Goal: Transaction & Acquisition: Purchase product/service

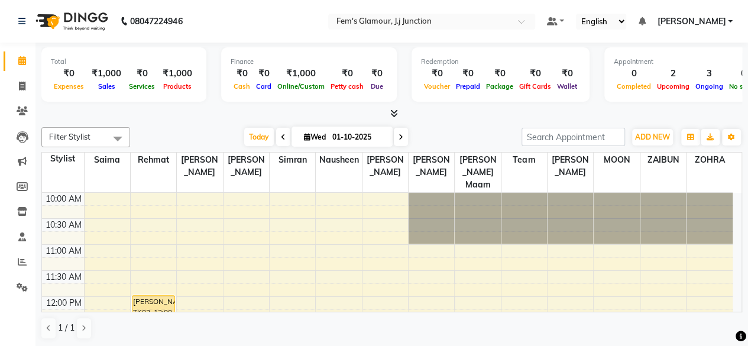
click at [497, 124] on div "Filter Stylist Select All fatima maam Imran Qureshi Lara Meraj maam MOON Nagma …" at bounding box center [391, 233] width 701 height 222
click at [247, 144] on span "Today" at bounding box center [259, 137] width 30 height 18
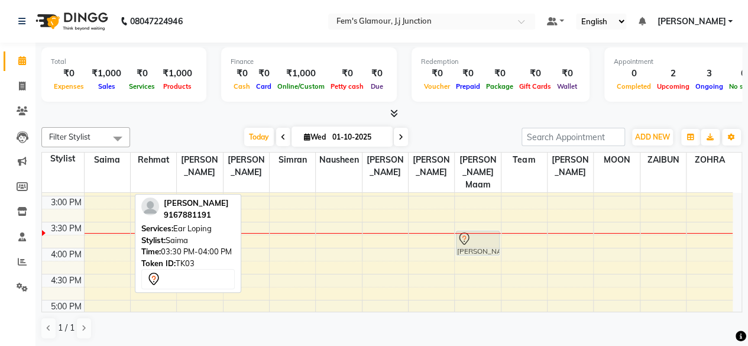
drag, startPoint x: 103, startPoint y: 213, endPoint x: 484, endPoint y: 228, distance: 381.1
click at [484, 228] on tr "AFREEN, TK01, 02:30 PM-03:00 PM, Haircut Shabnam Siddiqui, TK03, 03:30 PM-04:00…" at bounding box center [387, 248] width 691 height 624
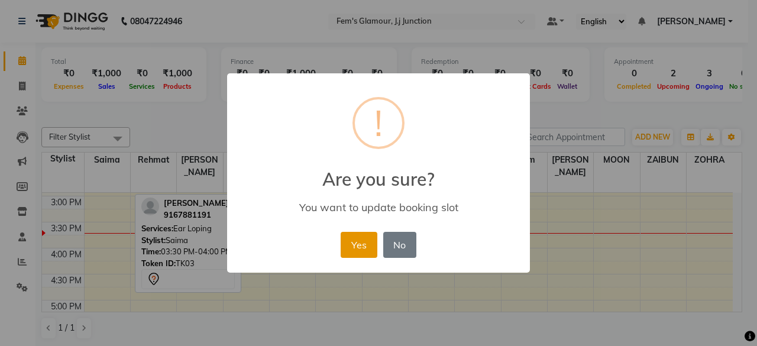
click at [344, 245] on button "Yes" at bounding box center [359, 245] width 36 height 26
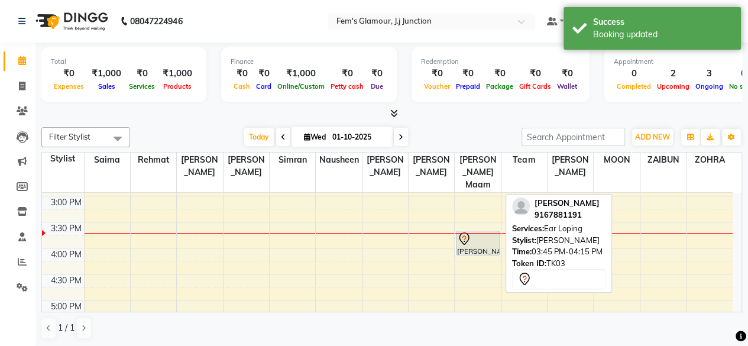
click at [484, 237] on div "[PERSON_NAME], TK03, 03:45 PM-04:15 PM, Ear Loping" at bounding box center [478, 243] width 42 height 24
select select "7"
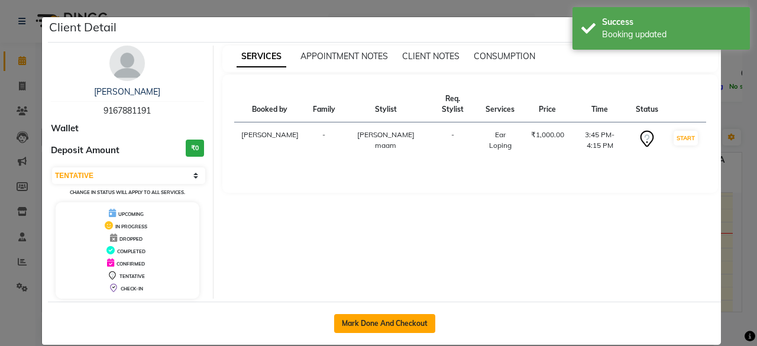
click at [382, 318] on button "Mark Done And Checkout" at bounding box center [384, 323] width 101 height 19
select select "service"
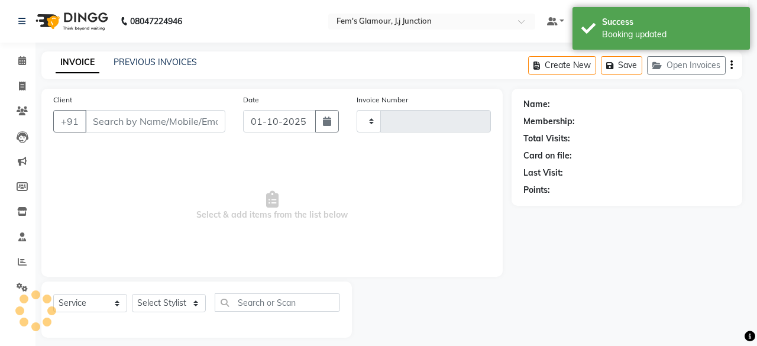
type input "1892"
select select "4132"
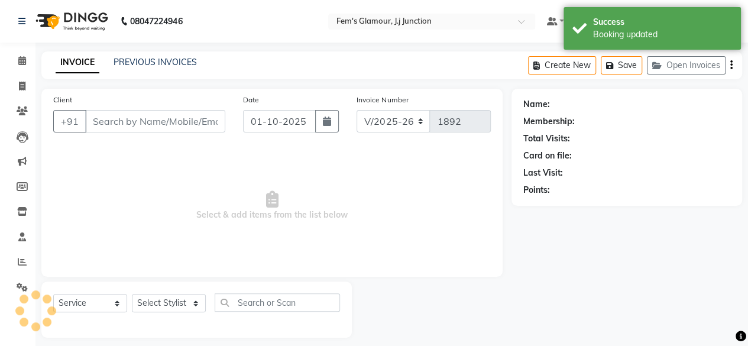
type input "9167881191"
select select "29297"
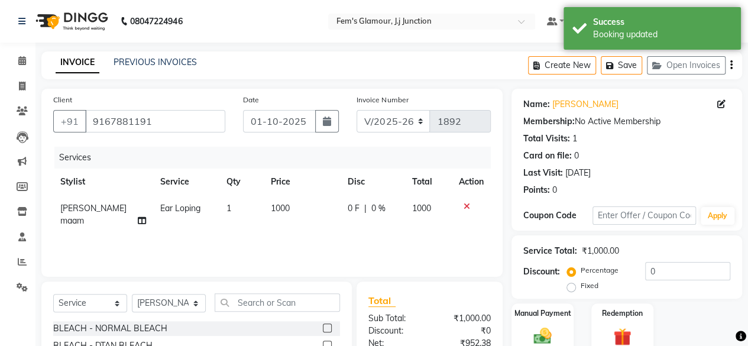
click at [221, 204] on td "1" at bounding box center [241, 214] width 44 height 39
select select "29297"
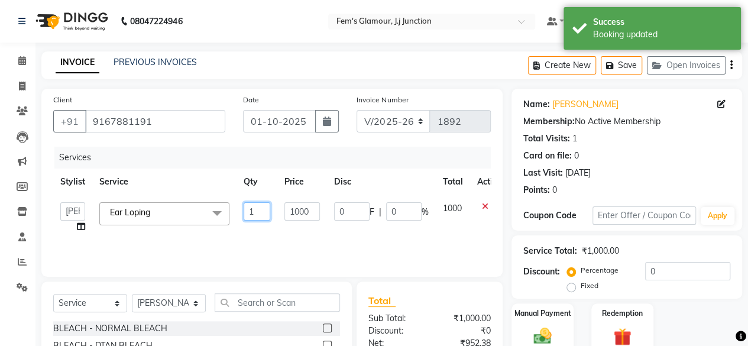
click at [254, 206] on input "1" at bounding box center [257, 211] width 27 height 18
type input "2"
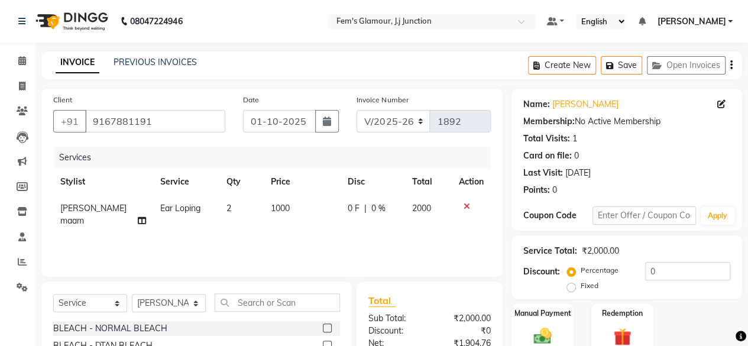
click at [386, 171] on th "Disc" at bounding box center [373, 182] width 64 height 27
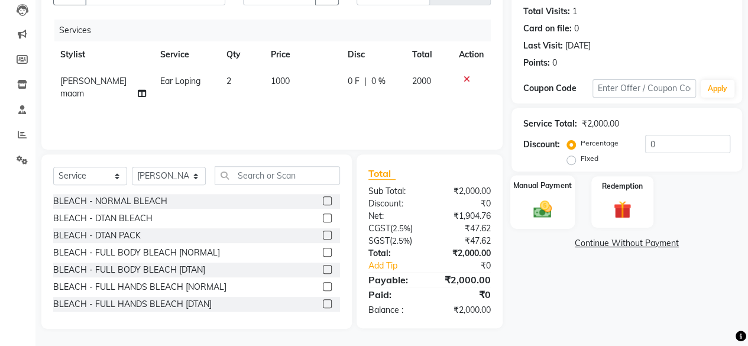
click at [538, 215] on img at bounding box center [542, 208] width 30 height 21
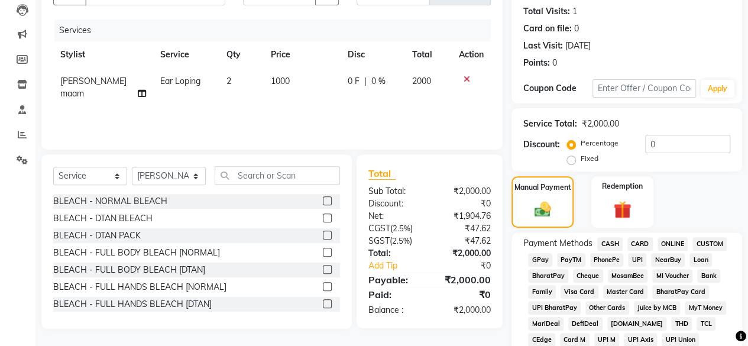
click at [545, 255] on span "GPay" at bounding box center [540, 260] width 24 height 14
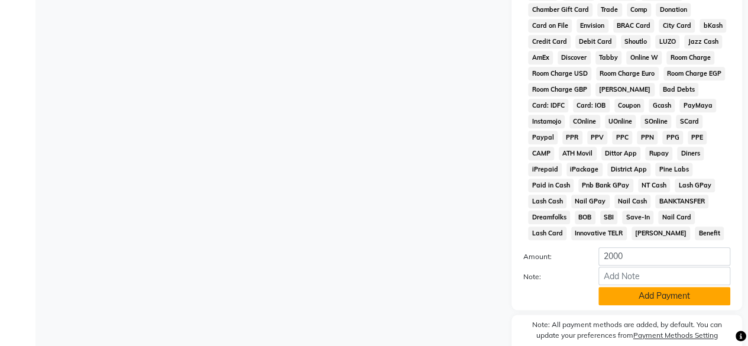
click at [610, 295] on button "Add Payment" at bounding box center [664, 296] width 132 height 18
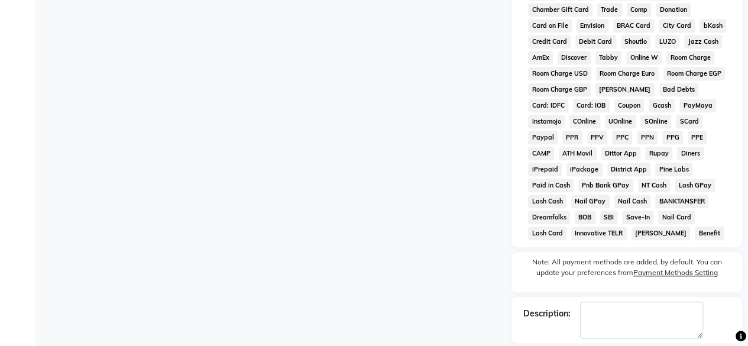
scroll to position [595, 0]
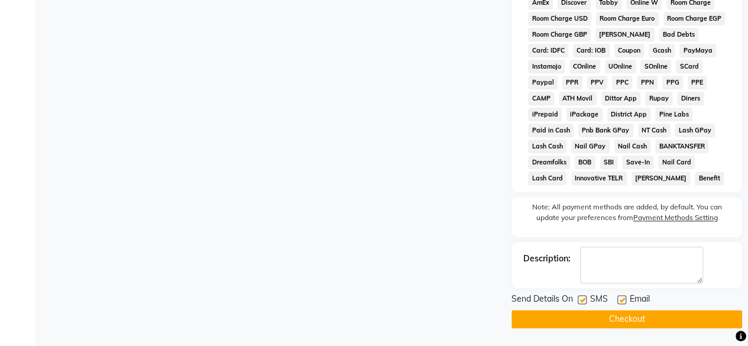
click at [595, 319] on button "Checkout" at bounding box center [627, 319] width 231 height 18
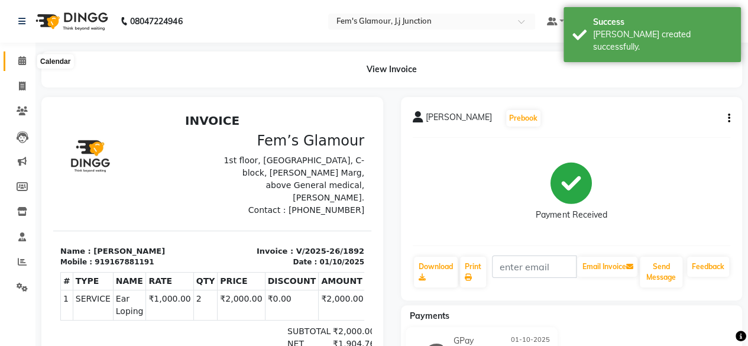
click at [24, 64] on icon at bounding box center [22, 60] width 8 height 9
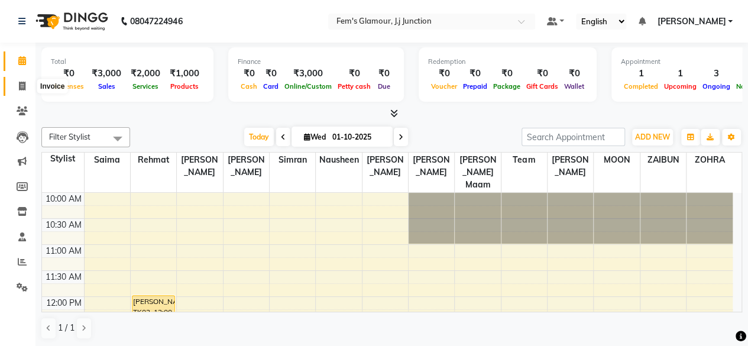
click at [20, 85] on icon at bounding box center [22, 86] width 7 height 9
select select "4132"
select select "service"
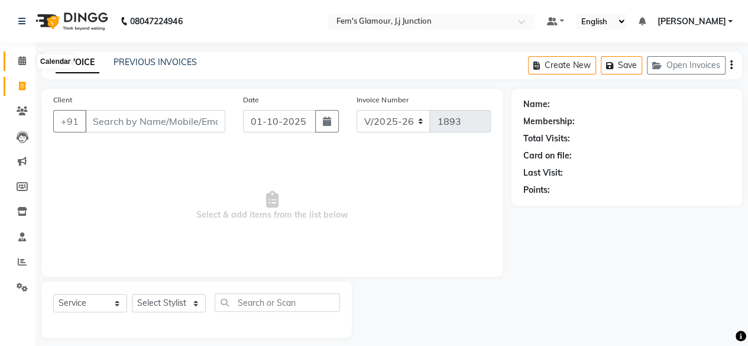
click at [26, 54] on span at bounding box center [22, 61] width 21 height 14
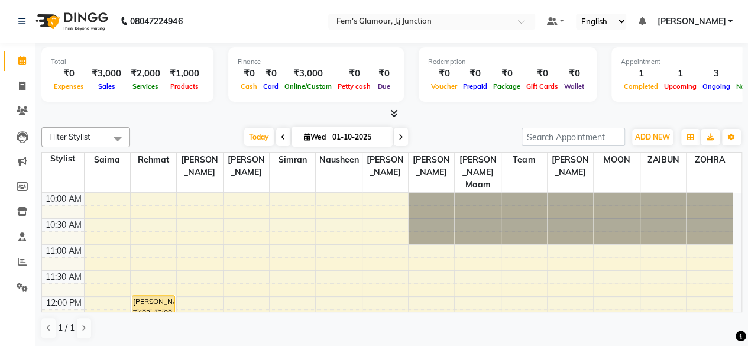
scroll to position [103, 0]
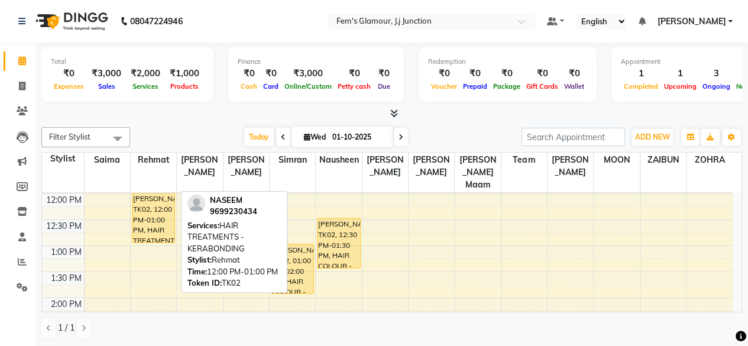
click at [156, 206] on div "[PERSON_NAME], TK02, 12:00 PM-01:00 PM, HAIR TREATMENTS - KERABONDING" at bounding box center [153, 218] width 42 height 50
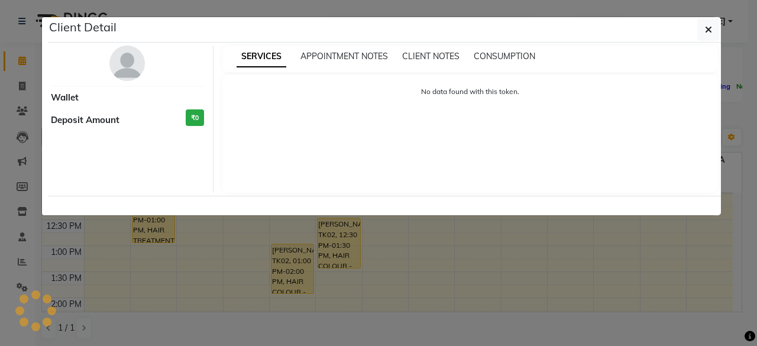
select select "1"
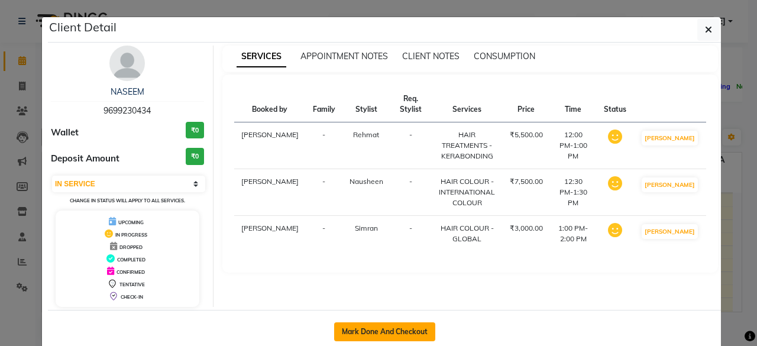
click at [367, 332] on button "Mark Done And Checkout" at bounding box center [384, 331] width 101 height 19
select select "4132"
select select "service"
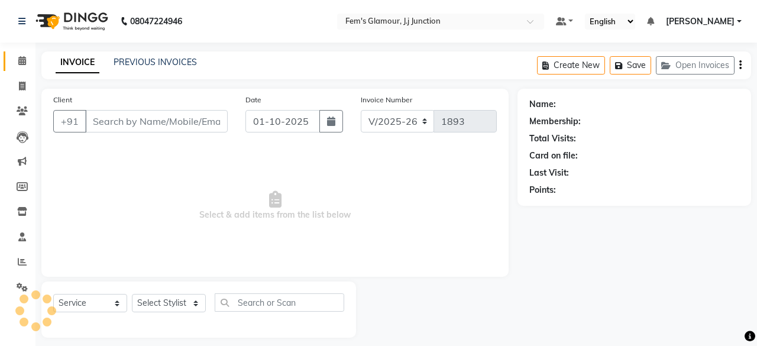
type input "9699230434"
select select "21533"
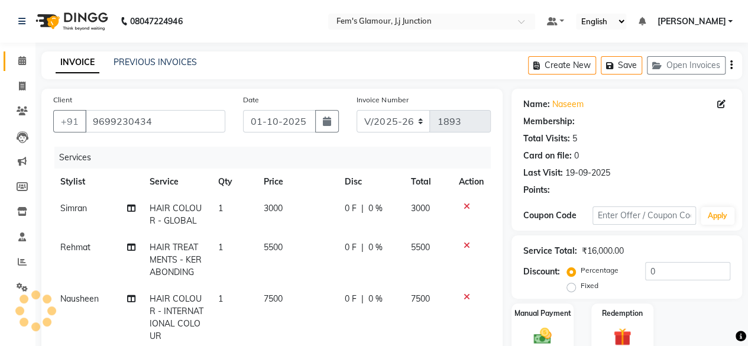
type input "2"
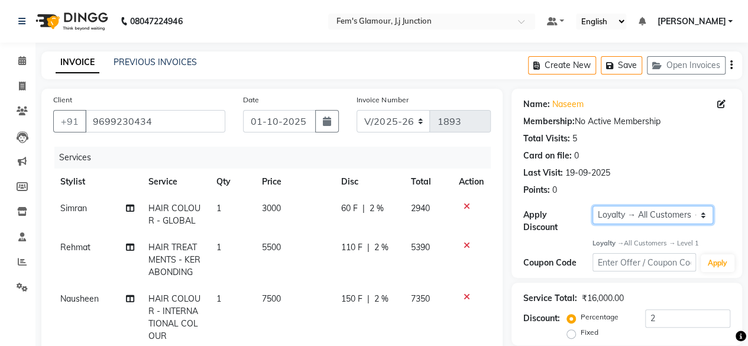
drag, startPoint x: 633, startPoint y: 219, endPoint x: 622, endPoint y: 231, distance: 15.9
click at [622, 231] on div "Apply Discount Select Loyalty → All Customers → Level 1" at bounding box center [626, 220] width 207 height 28
select select "0:"
click at [593, 206] on select "Select Loyalty → All Customers → Level 1" at bounding box center [653, 215] width 121 height 18
type input "0"
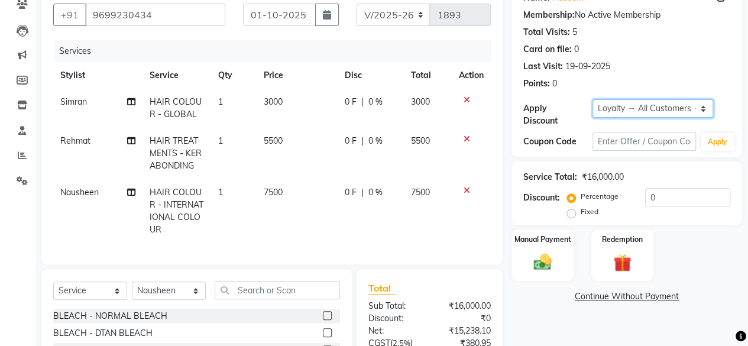
scroll to position [108, 0]
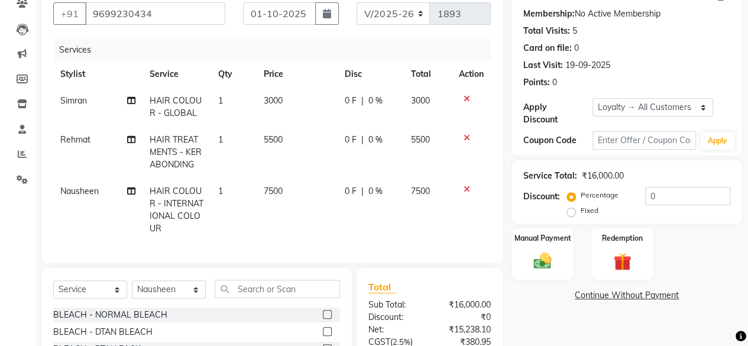
click at [272, 96] on span "3000" at bounding box center [273, 100] width 19 height 11
select select "21531"
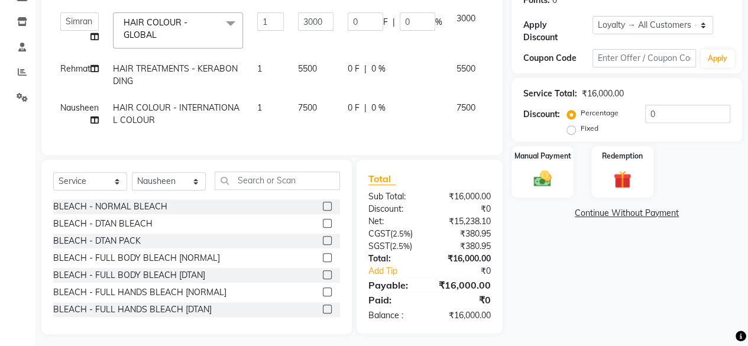
scroll to position [189, 0]
click at [313, 23] on input "3000" at bounding box center [315, 22] width 35 height 18
type input "4000"
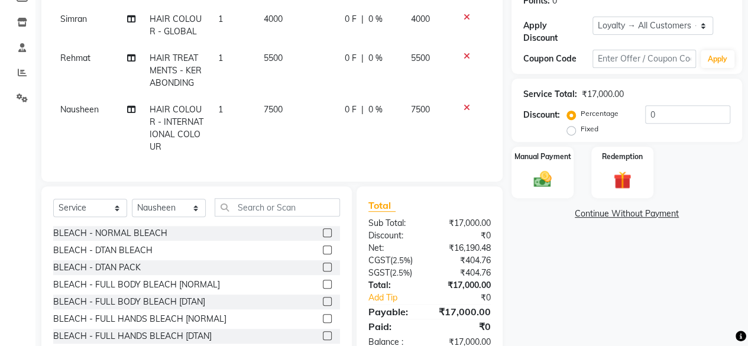
click at [308, 62] on td "5500" at bounding box center [297, 70] width 81 height 51
select select "21524"
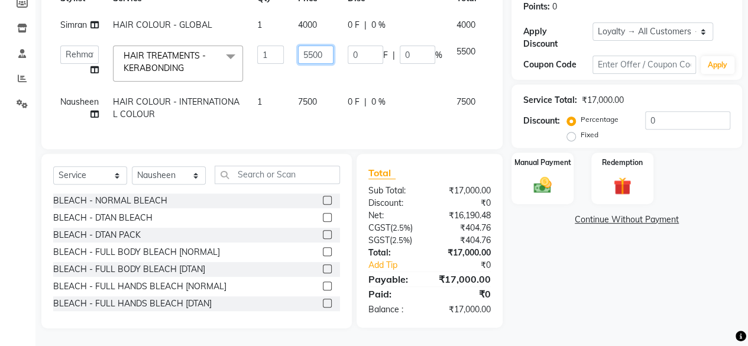
drag, startPoint x: 308, startPoint y: 62, endPoint x: 316, endPoint y: 40, distance: 23.9
click at [316, 40] on td "5500" at bounding box center [316, 63] width 50 height 50
click at [316, 46] on input "5500" at bounding box center [315, 55] width 35 height 18
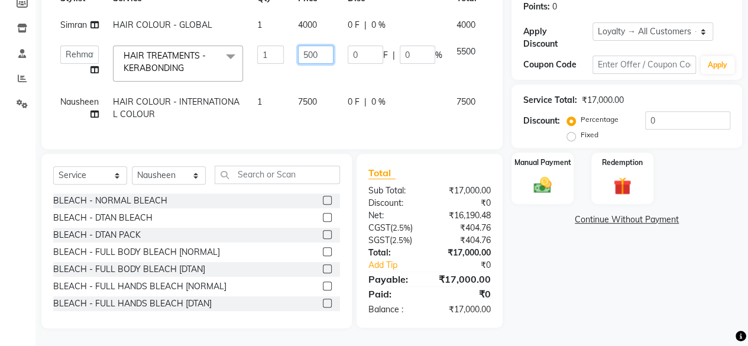
type input "5000"
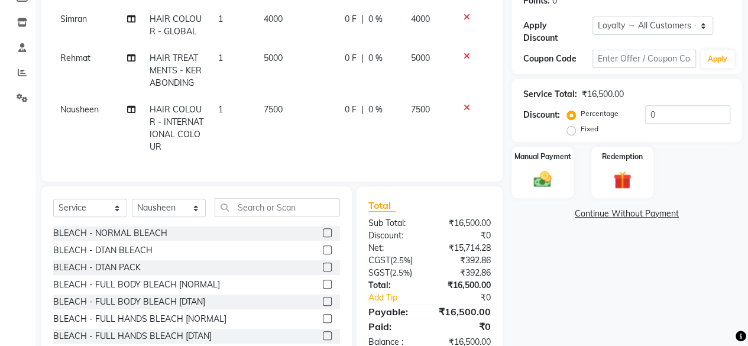
click at [303, 71] on td "5000" at bounding box center [297, 70] width 81 height 51
select select "21524"
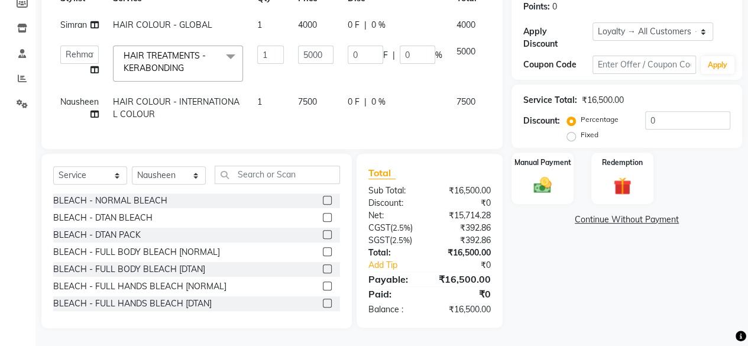
scroll to position [191, 0]
click at [304, 98] on span "7500" at bounding box center [307, 101] width 19 height 11
select select "21533"
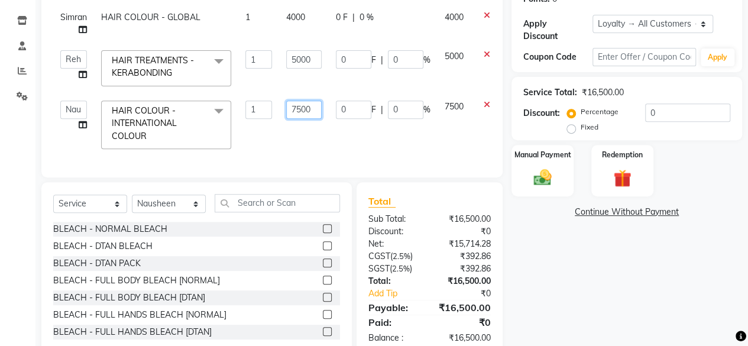
click at [303, 105] on input "7500" at bounding box center [303, 110] width 35 height 18
type input "7000"
click at [373, 146] on div "Client [PHONE_NUMBER] Date [DATE] Invoice Number V/2025 V/[PHONE_NUMBER] Servic…" at bounding box center [271, 38] width 461 height 280
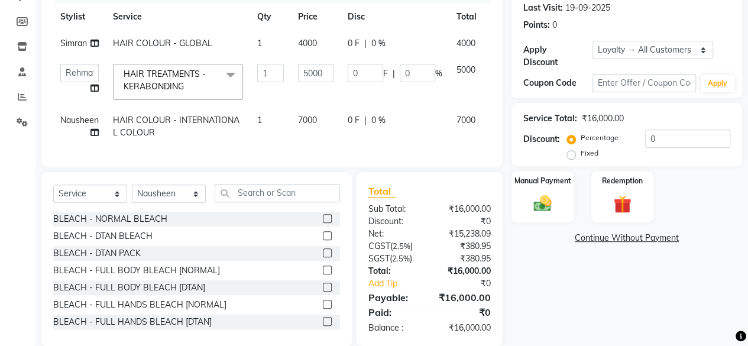
scroll to position [0, 0]
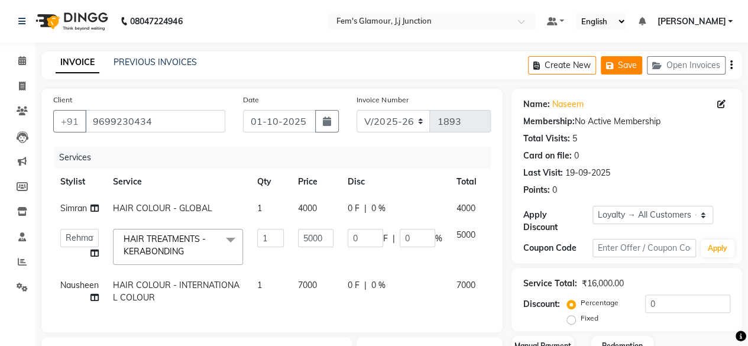
click at [636, 62] on button "Save" at bounding box center [621, 65] width 41 height 18
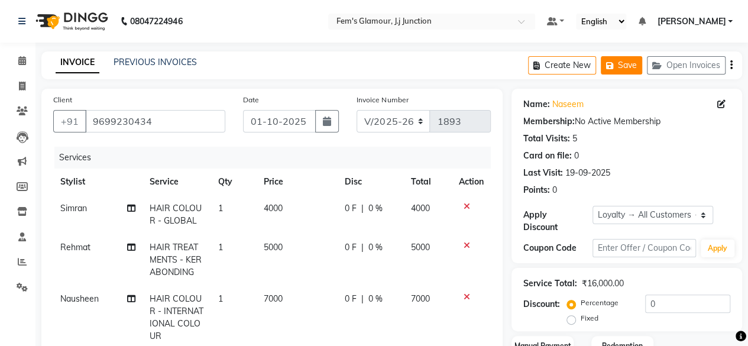
click at [636, 62] on button "Save" at bounding box center [621, 65] width 41 height 18
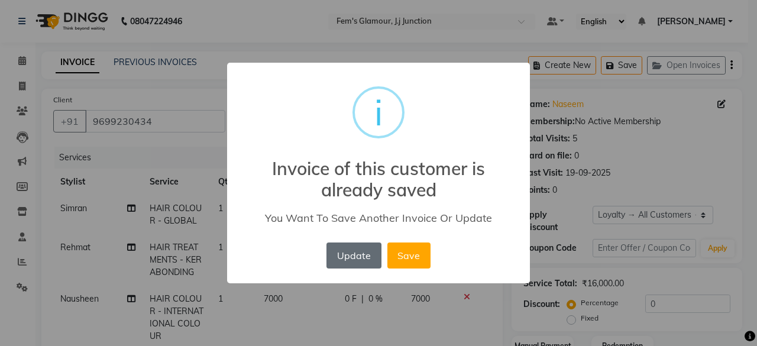
click at [351, 261] on button "Update" at bounding box center [353, 255] width 54 height 26
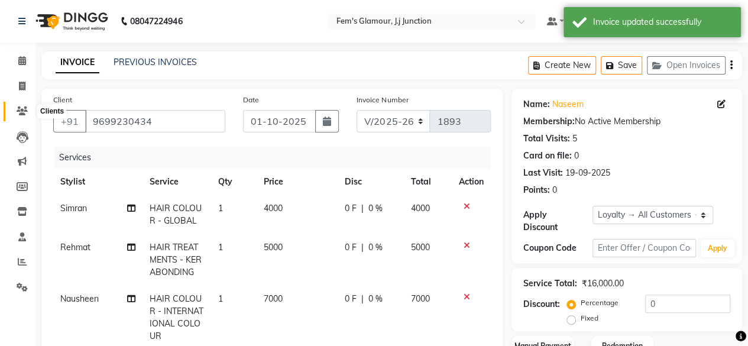
click at [21, 109] on icon at bounding box center [22, 110] width 11 height 9
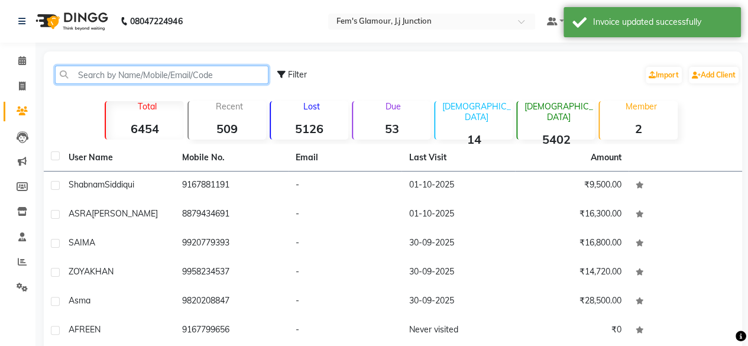
click at [162, 69] on input "text" at bounding box center [161, 75] width 213 height 18
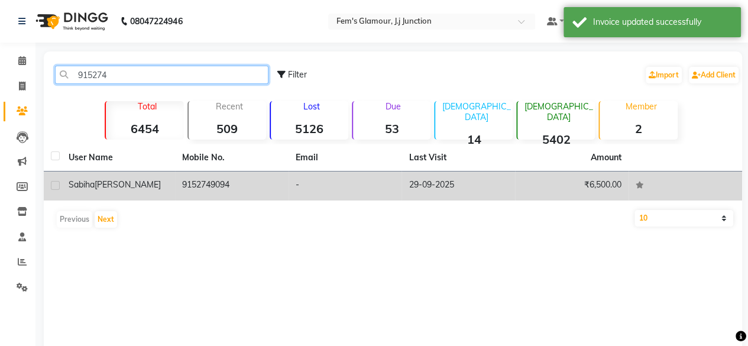
type input "915274"
click at [293, 183] on td "-" at bounding box center [346, 185] width 114 height 29
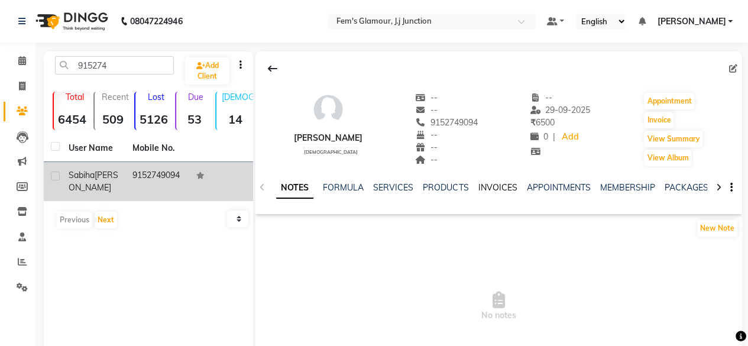
click at [487, 184] on link "INVOICES" at bounding box center [497, 187] width 39 height 11
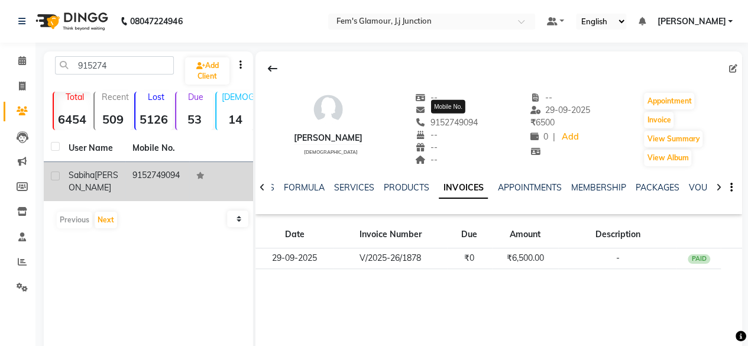
click at [439, 124] on span "9152749094" at bounding box center [446, 122] width 63 height 11
click at [446, 122] on span "9152749094" at bounding box center [446, 122] width 63 height 11
click at [25, 90] on span at bounding box center [22, 87] width 21 height 14
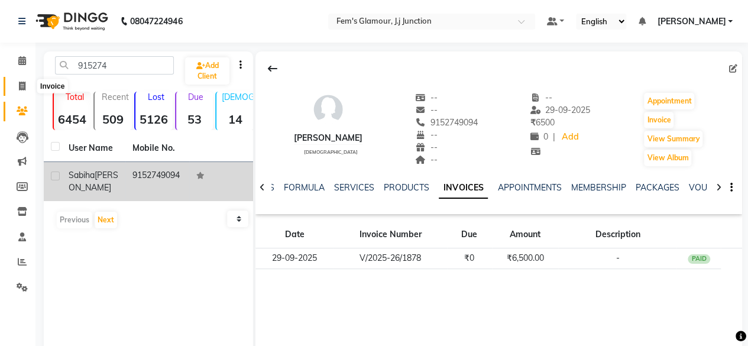
select select "service"
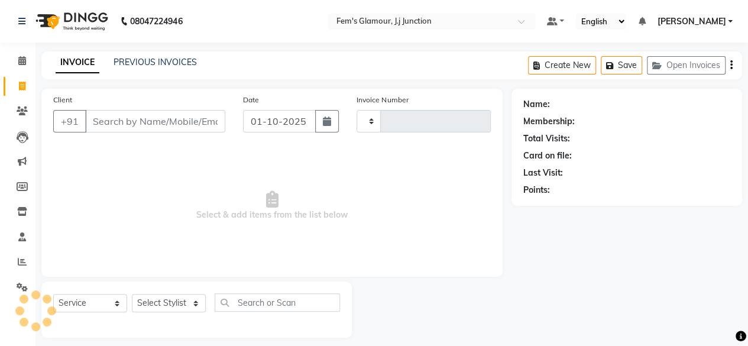
scroll to position [9, 0]
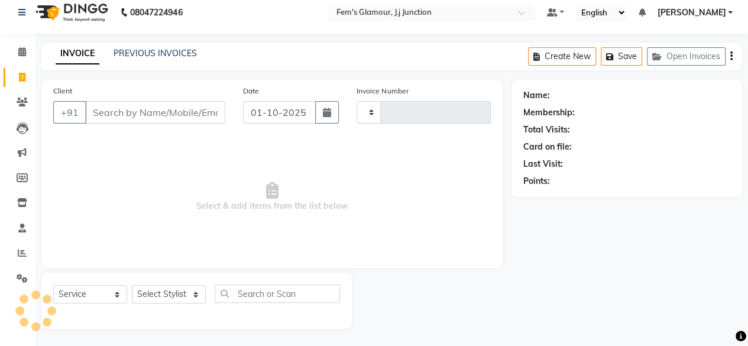
type input "1893"
select select "4132"
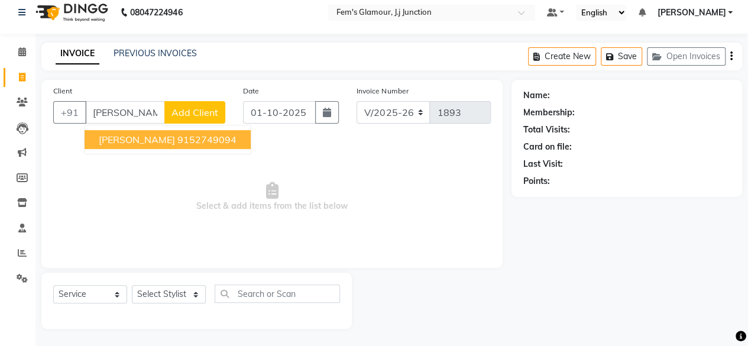
click at [179, 135] on ngb-highlight "9152749094" at bounding box center [206, 140] width 59 height 12
type input "9152749094"
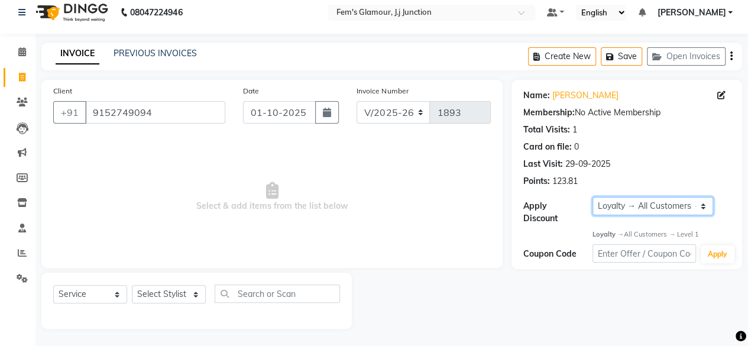
drag, startPoint x: 614, startPoint y: 199, endPoint x: 611, endPoint y: 221, distance: 21.5
click at [611, 221] on div "Apply Discount Select Loyalty → All Customers → Level 1" at bounding box center [626, 211] width 207 height 28
select select "0:"
click at [593, 197] on select "Select Loyalty → All Customers → Level 1" at bounding box center [653, 206] width 121 height 18
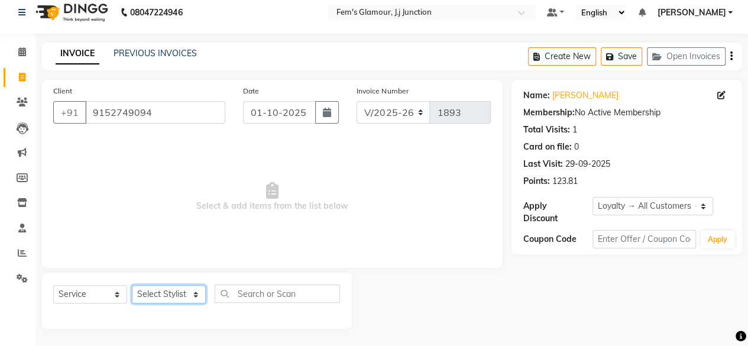
click at [177, 300] on select "Select Stylist fatima maam [PERSON_NAME] [PERSON_NAME] maam MOON Nagma Nasreen …" at bounding box center [169, 294] width 74 height 18
select select "21526"
click at [132, 285] on select "Select Stylist fatima maam [PERSON_NAME] [PERSON_NAME] maam MOON Nagma Nasreen …" at bounding box center [169, 294] width 74 height 18
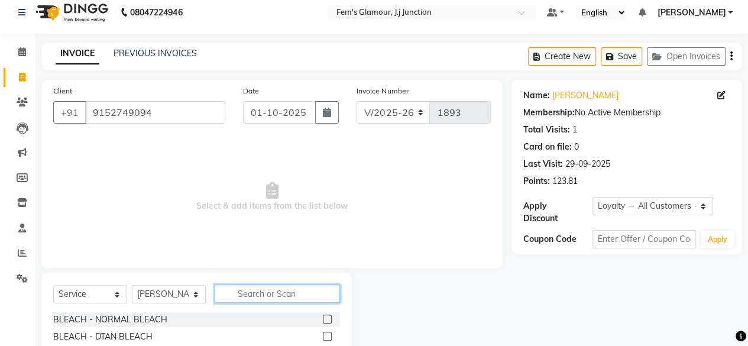
click at [258, 297] on input "text" at bounding box center [277, 293] width 125 height 18
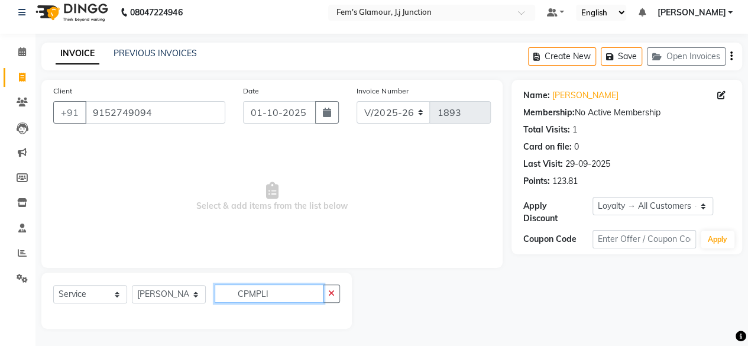
type input "CPMPLI"
drag, startPoint x: 88, startPoint y: 288, endPoint x: 76, endPoint y: 202, distance: 86.5
click at [76, 202] on div "Client [PHONE_NUMBER] Date [DATE] Invoice Number V/2025 V/[PHONE_NUMBER] Select…" at bounding box center [272, 204] width 479 height 249
select select "product"
click at [53, 285] on select "Select Service Product Membership Package Voucher Prepaid Gift Card" at bounding box center [90, 294] width 74 height 18
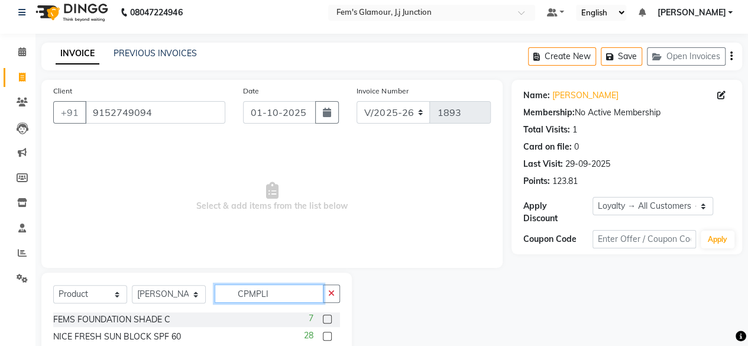
click at [289, 295] on input "CPMPLI" at bounding box center [269, 293] width 109 height 18
type input "C"
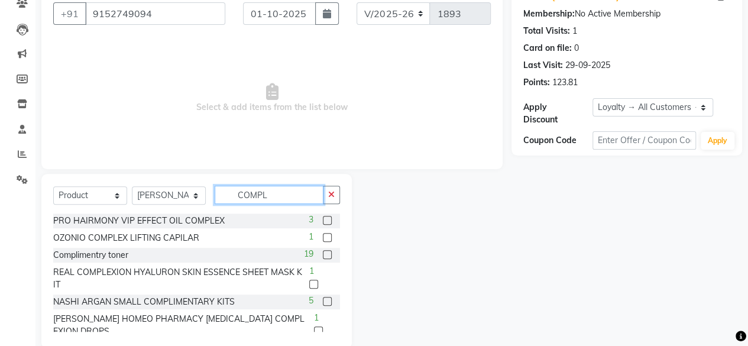
scroll to position [108, 0]
type input "COMPL"
click at [323, 254] on label at bounding box center [327, 254] width 9 height 9
click at [323, 254] on input "checkbox" at bounding box center [327, 255] width 8 height 8
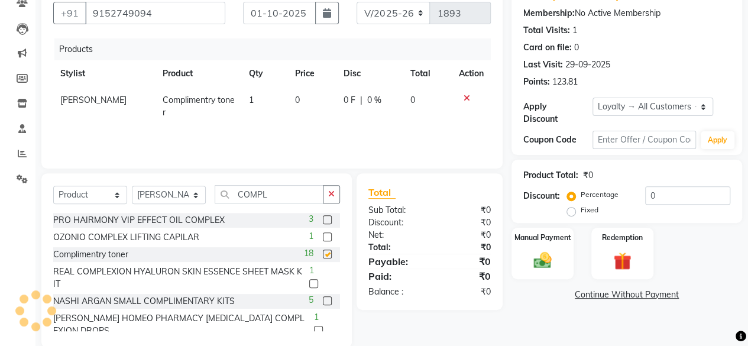
checkbox input "false"
click at [561, 266] on div "Manual Payment" at bounding box center [542, 253] width 64 height 54
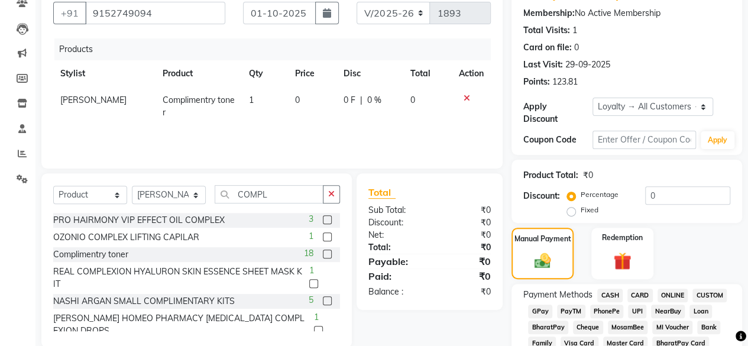
click at [543, 309] on span "GPay" at bounding box center [540, 312] width 24 height 14
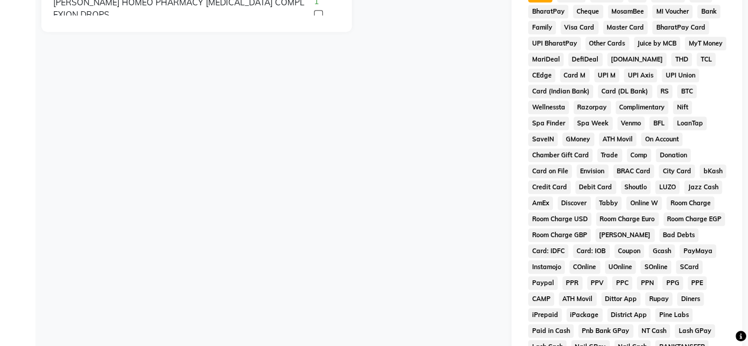
scroll to position [623, 0]
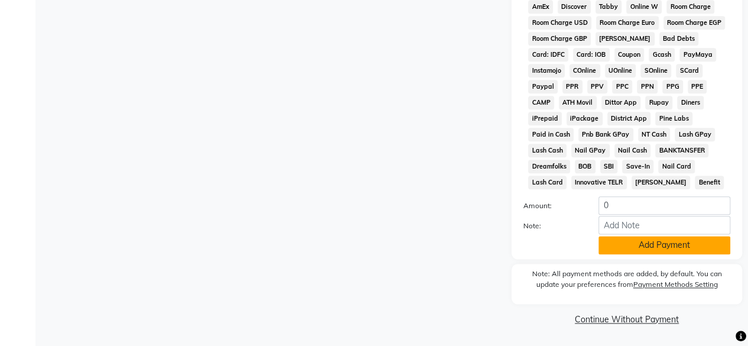
click at [632, 253] on button "Add Payment" at bounding box center [664, 245] width 132 height 18
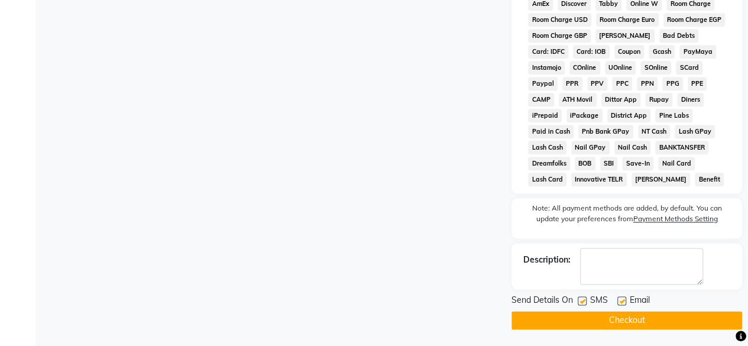
click at [595, 321] on button "Checkout" at bounding box center [627, 320] width 231 height 18
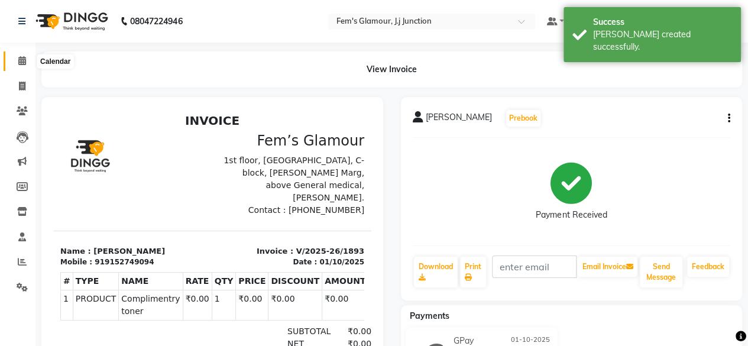
click at [18, 63] on icon at bounding box center [22, 60] width 8 height 9
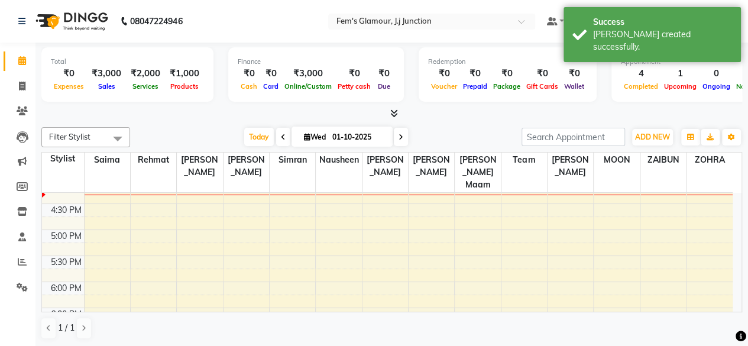
scroll to position [329, 0]
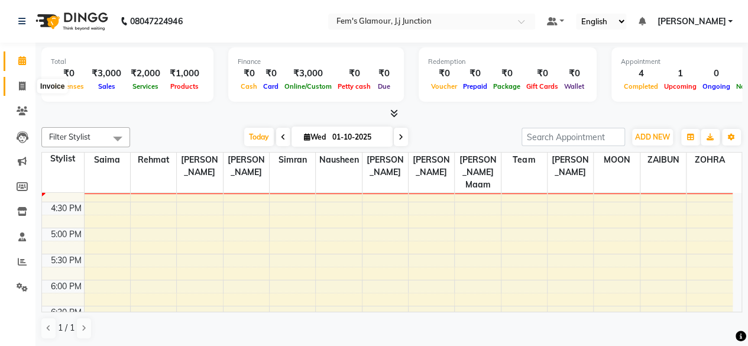
click at [20, 88] on icon at bounding box center [22, 86] width 7 height 9
select select "service"
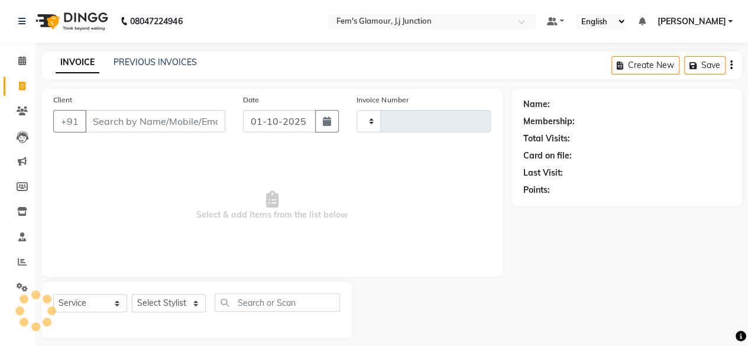
type input "1894"
select select "4132"
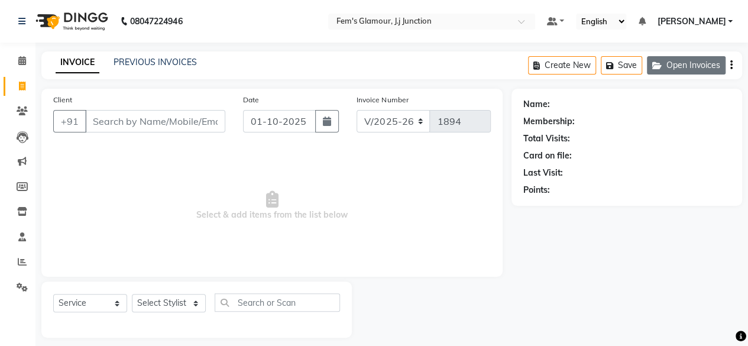
click at [700, 63] on button "Open Invoices" at bounding box center [686, 65] width 79 height 18
click at [683, 68] on button "Open Invoices" at bounding box center [686, 65] width 79 height 18
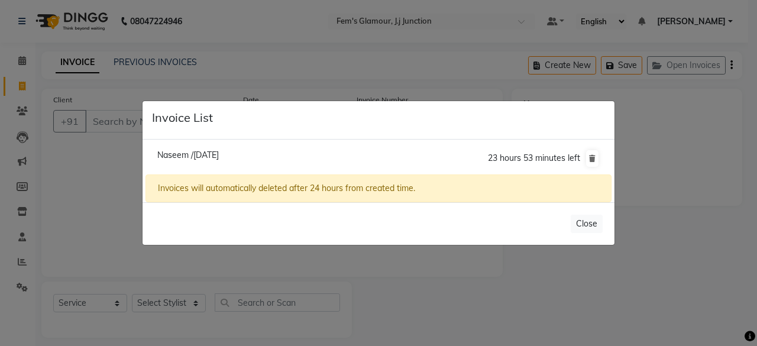
click at [219, 154] on span "Naseem /[DATE]" at bounding box center [188, 155] width 62 height 11
type input "9699230434"
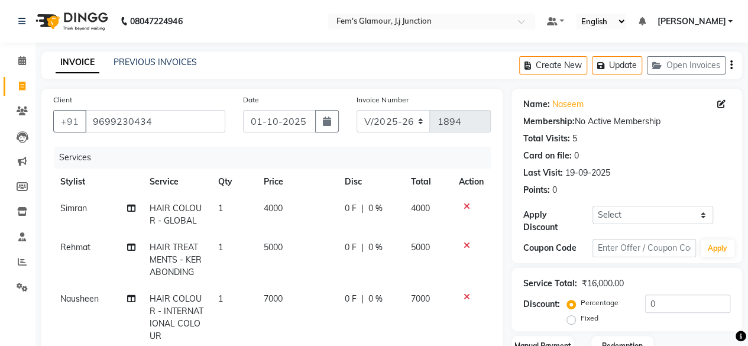
scroll to position [229, 0]
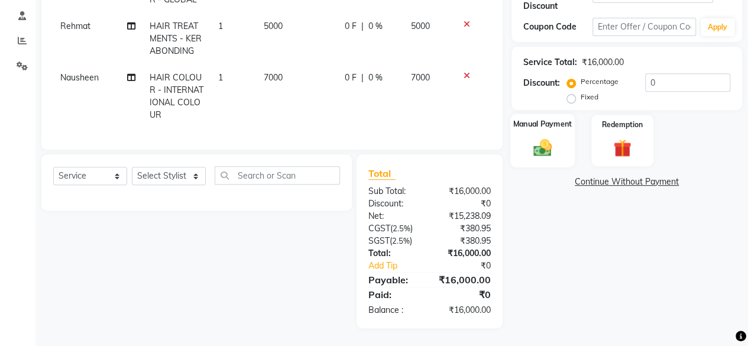
click at [558, 141] on div "Manual Payment" at bounding box center [542, 141] width 64 height 54
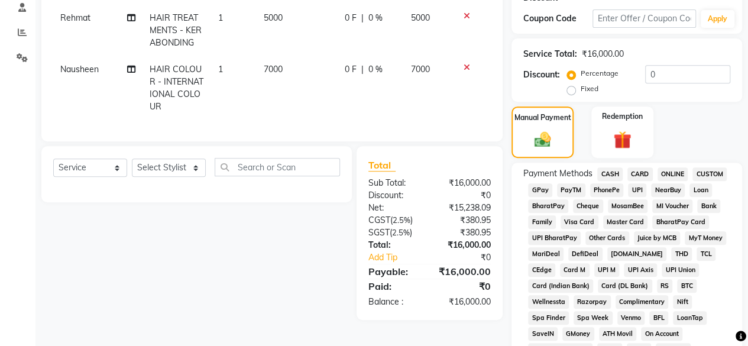
click at [544, 185] on span "GPay" at bounding box center [540, 190] width 24 height 14
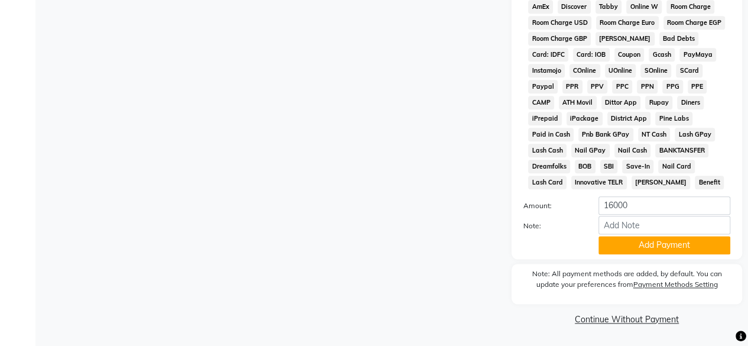
scroll to position [623, 0]
click at [653, 251] on button "Add Payment" at bounding box center [664, 245] width 132 height 18
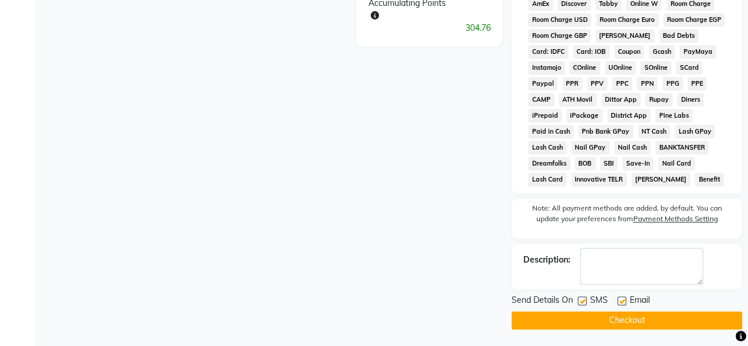
click at [625, 316] on button "Checkout" at bounding box center [627, 320] width 231 height 18
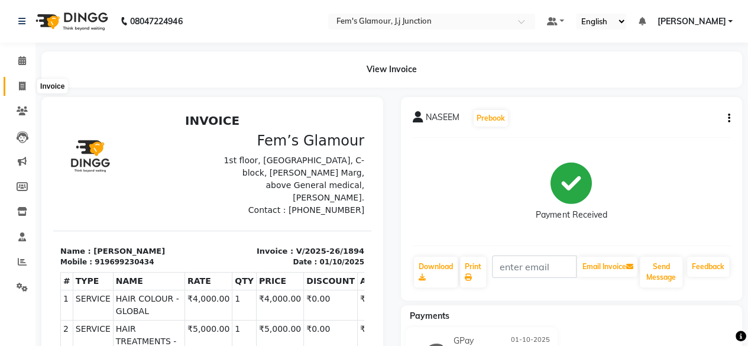
click at [14, 86] on span at bounding box center [22, 87] width 21 height 14
select select "service"
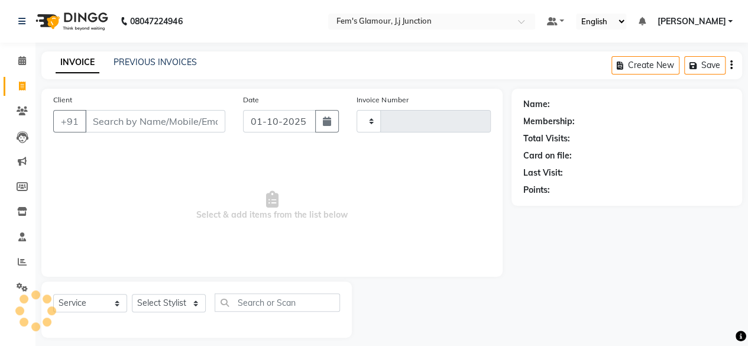
scroll to position [9, 0]
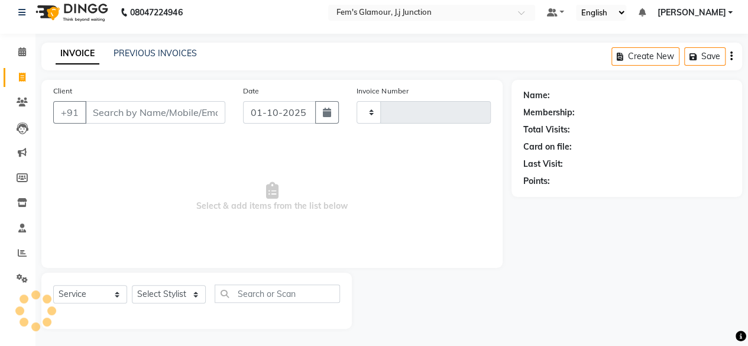
type input "1895"
select select "4132"
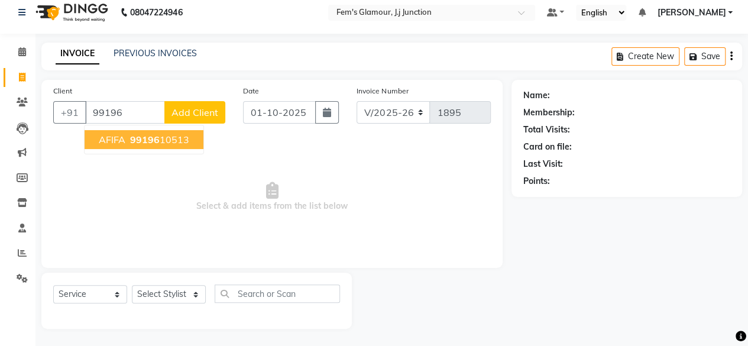
click at [167, 148] on button "AFIFA 99196 10513" at bounding box center [144, 139] width 119 height 19
type input "9919610513"
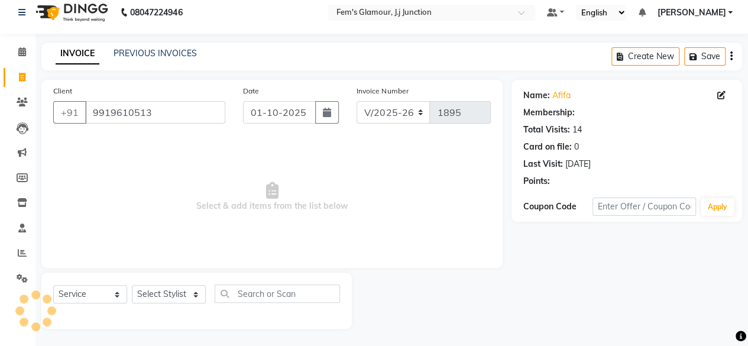
select select "1: Object"
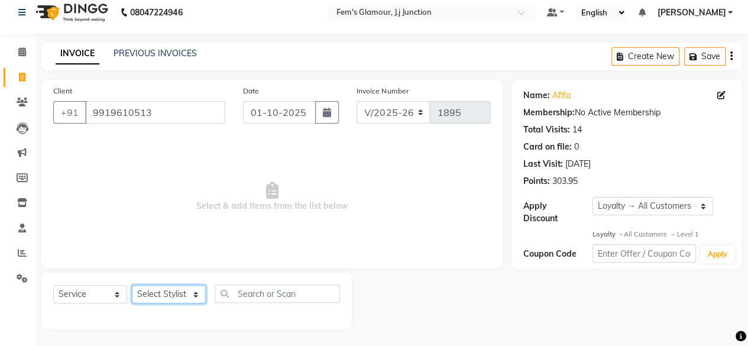
click at [173, 292] on select "Select Stylist fatima maam [PERSON_NAME] [PERSON_NAME] maam MOON Nagma Nasreen …" at bounding box center [169, 294] width 74 height 18
select select "34081"
click at [132, 285] on select "Select Stylist fatima maam [PERSON_NAME] [PERSON_NAME] maam MOON Nagma Nasreen …" at bounding box center [169, 294] width 74 height 18
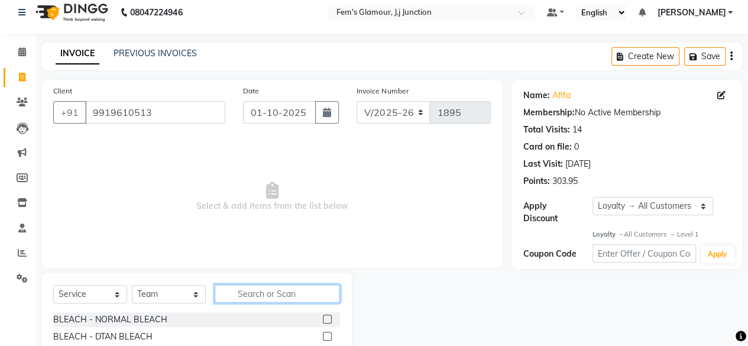
click at [259, 294] on input "text" at bounding box center [277, 293] width 125 height 18
type input "IV"
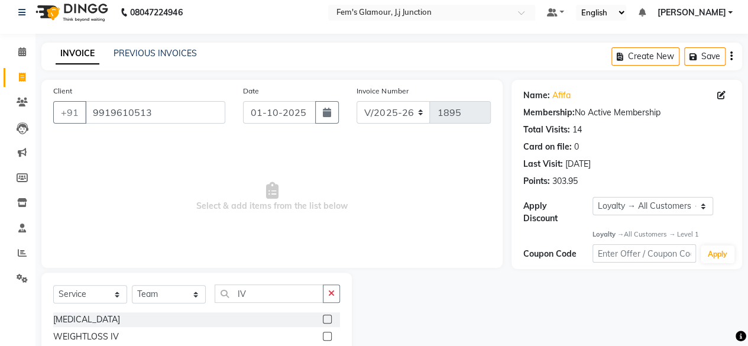
click at [325, 320] on label at bounding box center [327, 319] width 9 height 9
click at [325, 320] on input "checkbox" at bounding box center [327, 320] width 8 height 8
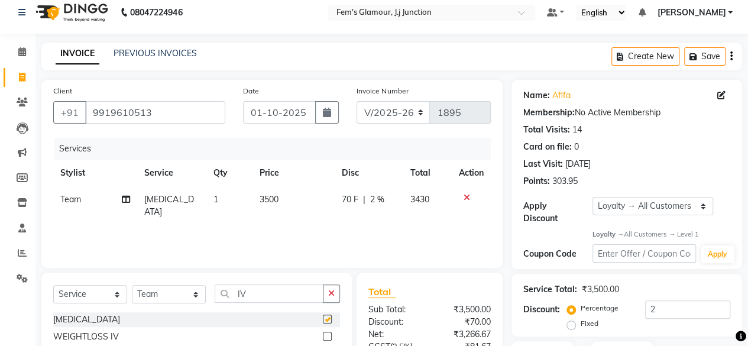
checkbox input "false"
drag, startPoint x: 609, startPoint y: 207, endPoint x: 608, endPoint y: 223, distance: 16.0
click at [608, 223] on div "Apply Discount Select Loyalty → All Customers → Level 1" at bounding box center [626, 211] width 207 height 28
select select "0:"
click at [593, 197] on select "Select Loyalty → All Customers → Level 1" at bounding box center [653, 206] width 121 height 18
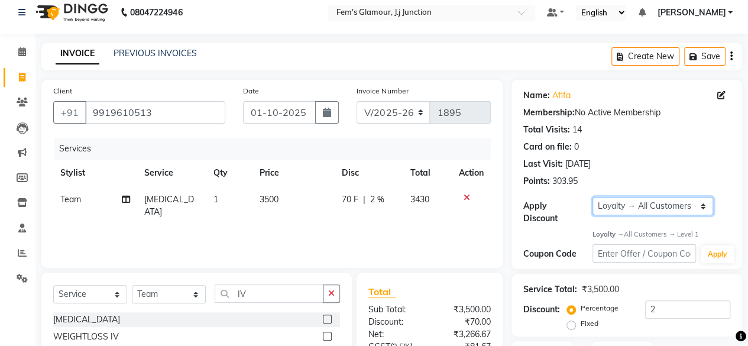
type input "0"
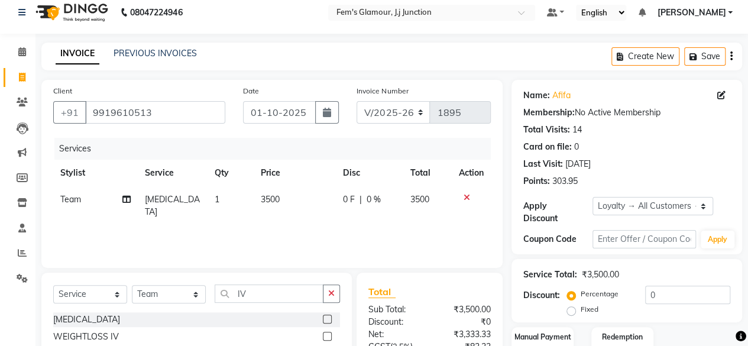
click at [608, 223] on div "Apply Discount Select Loyalty → All Customers → Level 1" at bounding box center [626, 211] width 207 height 28
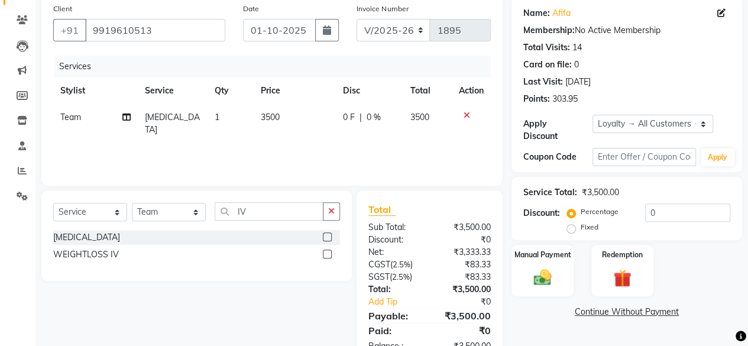
scroll to position [106, 0]
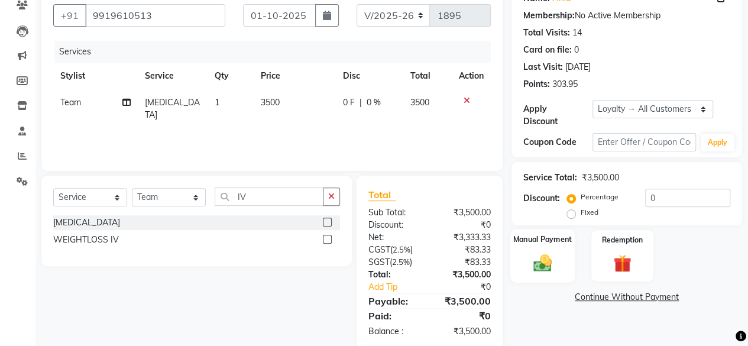
click at [555, 245] on div "Manual Payment" at bounding box center [542, 256] width 64 height 54
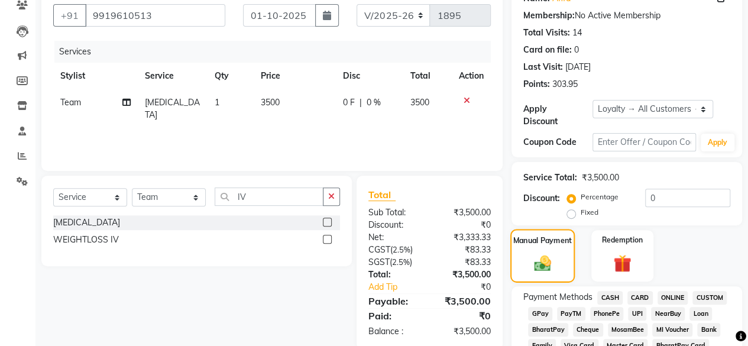
scroll to position [193, 0]
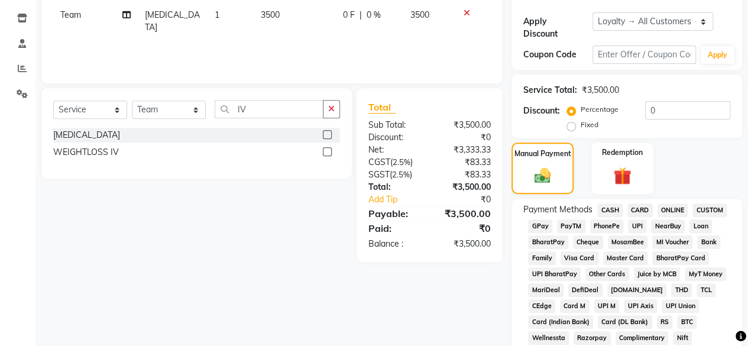
click at [534, 228] on span "GPay" at bounding box center [540, 226] width 24 height 14
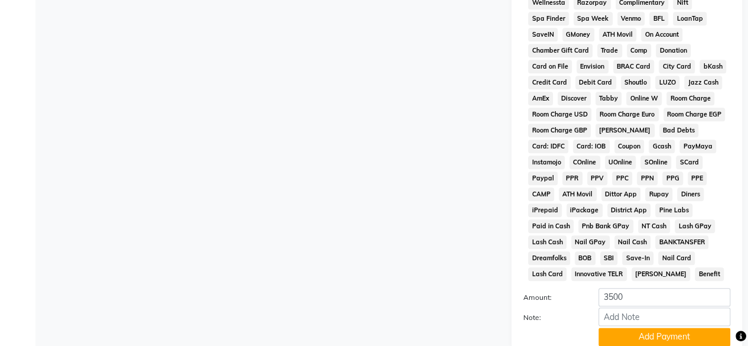
scroll to position [623, 0]
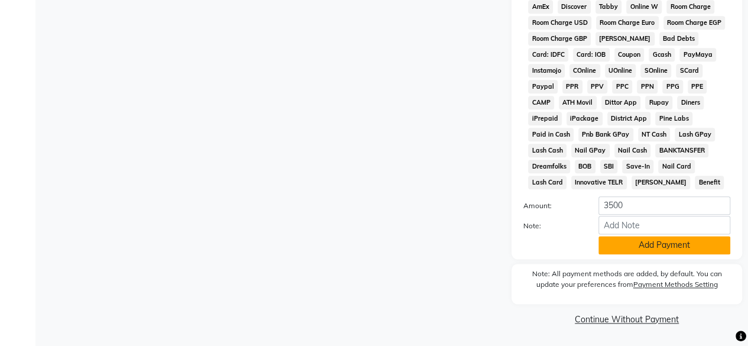
click at [621, 249] on button "Add Payment" at bounding box center [664, 245] width 132 height 18
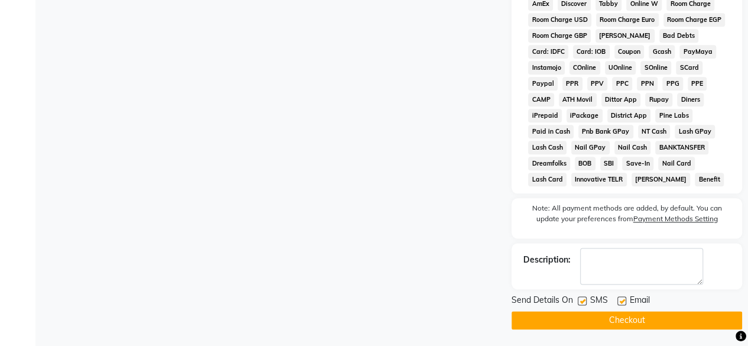
click at [607, 329] on button "Checkout" at bounding box center [627, 320] width 231 height 18
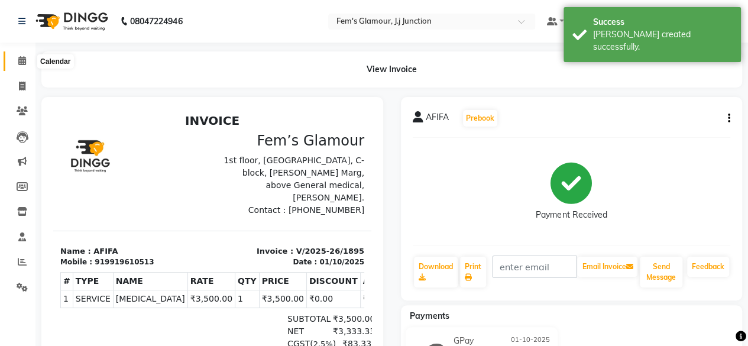
click at [20, 62] on icon at bounding box center [22, 60] width 8 height 9
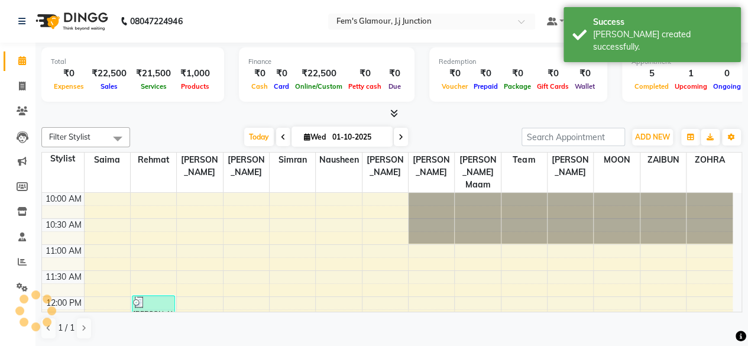
scroll to position [308, 0]
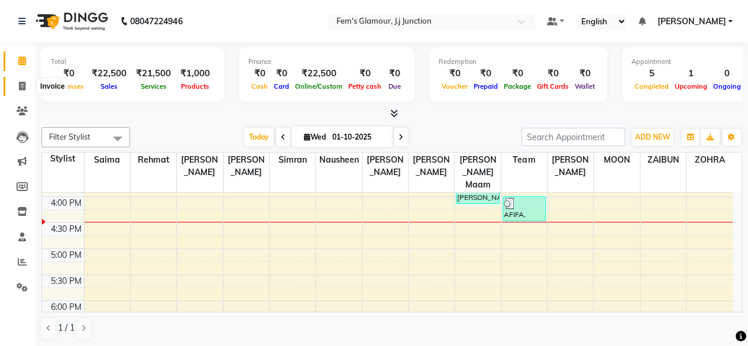
click at [20, 87] on icon at bounding box center [22, 86] width 7 height 9
select select "4132"
select select "service"
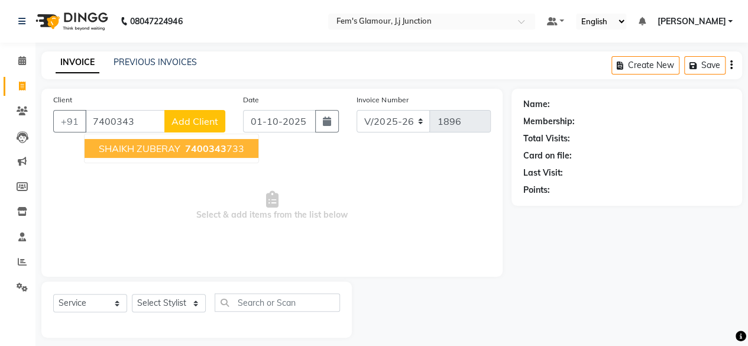
click at [149, 145] on span "SHAIKH ZUBERAY" at bounding box center [140, 149] width 82 height 12
type input "7400343733"
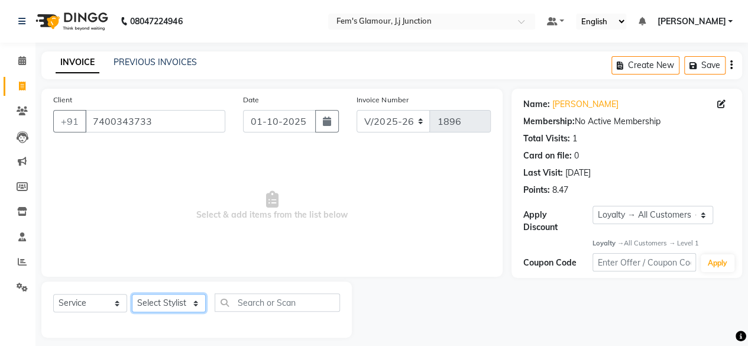
click at [173, 303] on select "Select Stylist fatima maam [PERSON_NAME] [PERSON_NAME] maam MOON Nagma Nasreen …" at bounding box center [169, 303] width 74 height 18
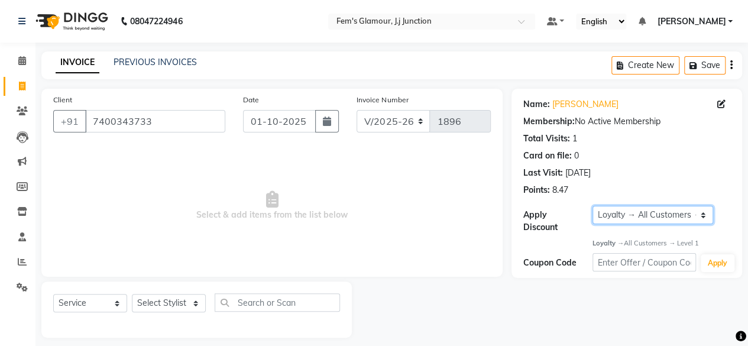
click at [648, 212] on select "Select Loyalty → All Customers → Level 1" at bounding box center [653, 215] width 121 height 18
select select "0:"
click at [593, 206] on select "Select Loyalty → All Customers → Level 1" at bounding box center [653, 215] width 121 height 18
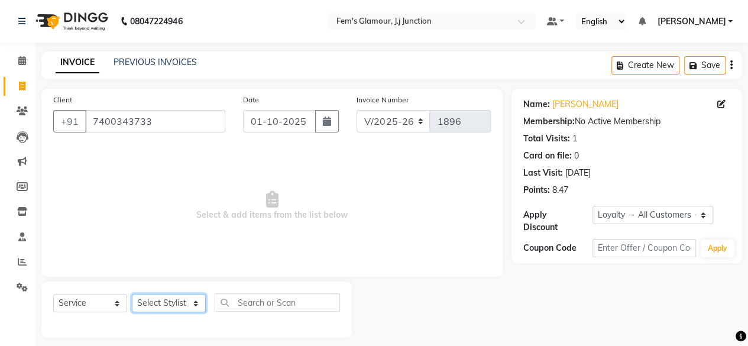
click at [169, 300] on select "Select Stylist fatima maam [PERSON_NAME] [PERSON_NAME] maam MOON Nagma Nasreen …" at bounding box center [169, 303] width 74 height 18
select select "21524"
click at [132, 294] on select "Select Stylist fatima maam [PERSON_NAME] [PERSON_NAME] maam MOON Nagma Nasreen …" at bounding box center [169, 303] width 74 height 18
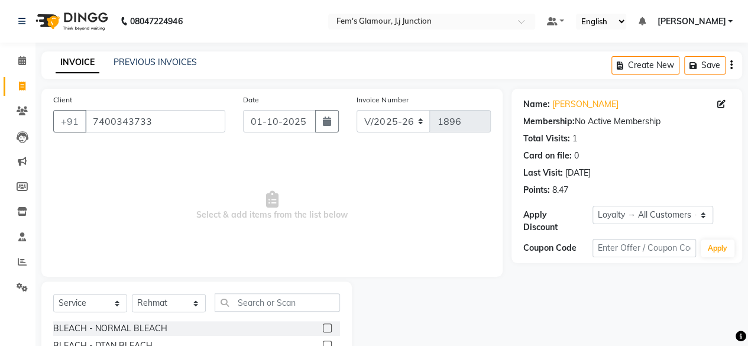
click at [309, 325] on div "BLEACH - NORMAL BLEACH" at bounding box center [196, 328] width 287 height 15
click at [300, 293] on input "text" at bounding box center [277, 302] width 125 height 18
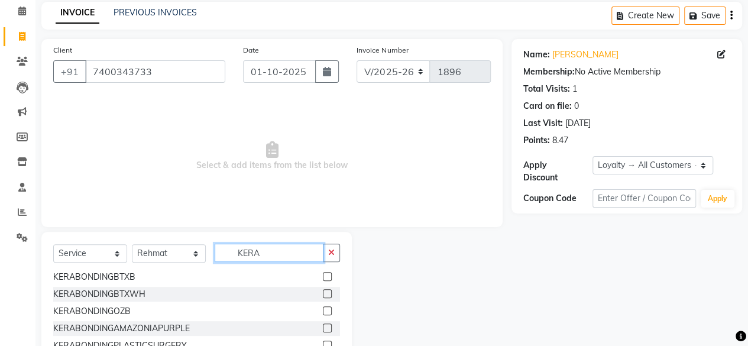
scroll to position [127, 0]
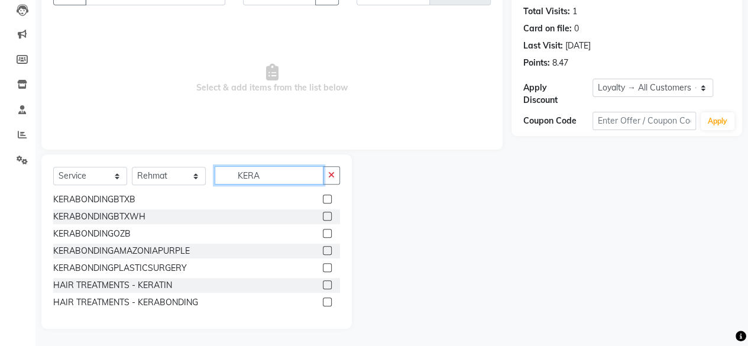
type input "KERA"
click at [323, 301] on label at bounding box center [327, 301] width 9 height 9
click at [323, 301] on input "checkbox" at bounding box center [327, 303] width 8 height 8
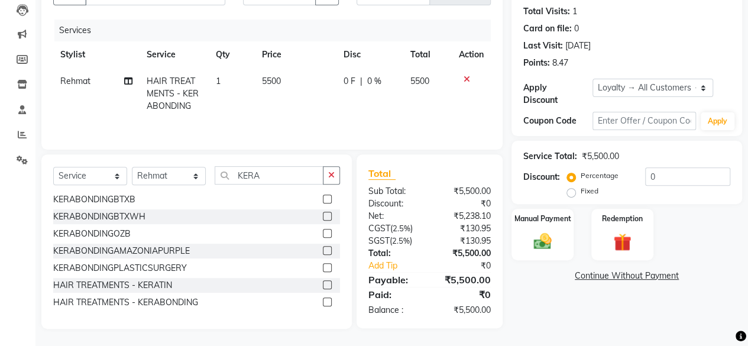
click at [323, 301] on label at bounding box center [327, 301] width 9 height 9
click at [323, 301] on input "checkbox" at bounding box center [327, 303] width 8 height 8
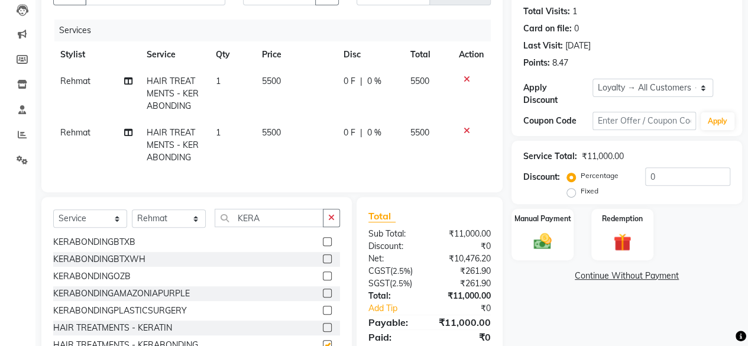
checkbox input "false"
click at [270, 83] on span "5500" at bounding box center [271, 81] width 19 height 11
select select "21524"
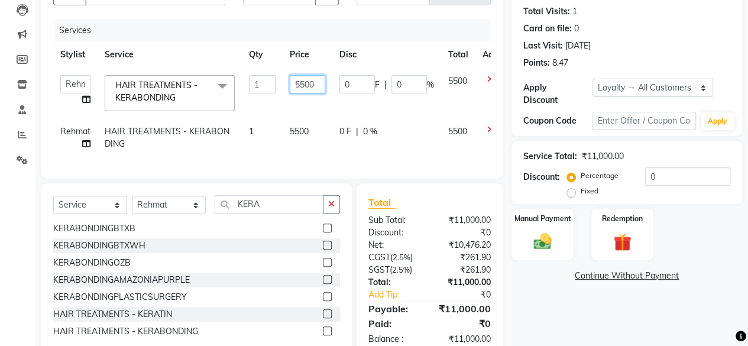
click at [303, 92] on input "5500" at bounding box center [307, 84] width 35 height 18
click at [305, 85] on input "5500" at bounding box center [307, 84] width 35 height 18
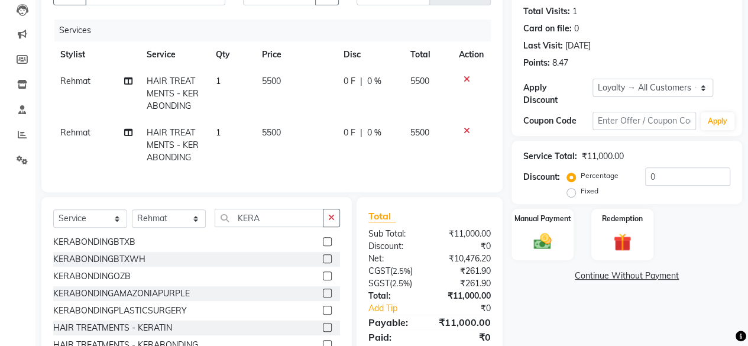
click at [305, 56] on th "Price" at bounding box center [296, 54] width 82 height 27
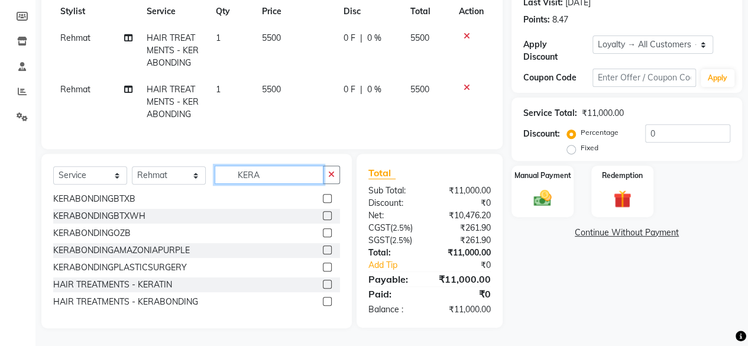
click at [272, 177] on input "KERA" at bounding box center [269, 175] width 109 height 18
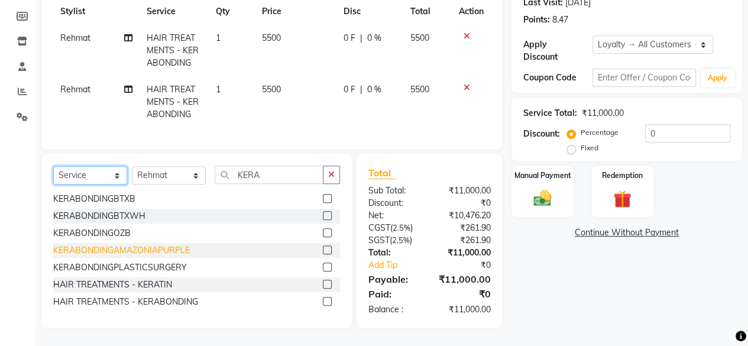
drag, startPoint x: 111, startPoint y: 167, endPoint x: 76, endPoint y: 248, distance: 88.2
click at [76, 248] on div "Select Service Product Membership Package Voucher Prepaid Gift Card Select Styl…" at bounding box center [196, 241] width 310 height 174
select select "product"
click at [53, 166] on select "Select Service Product Membership Package Voucher Prepaid Gift Card" at bounding box center [90, 175] width 74 height 18
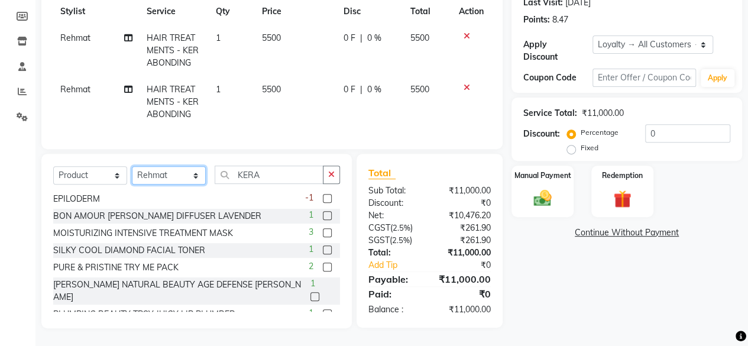
click at [175, 173] on select "Select Stylist fatima maam [PERSON_NAME] [PERSON_NAME] maam MOON Nagma Nasreen …" at bounding box center [169, 175] width 74 height 18
select select "21526"
click at [132, 166] on select "Select Stylist fatima maam [PERSON_NAME] [PERSON_NAME] maam MOON Nagma Nasreen …" at bounding box center [169, 175] width 74 height 18
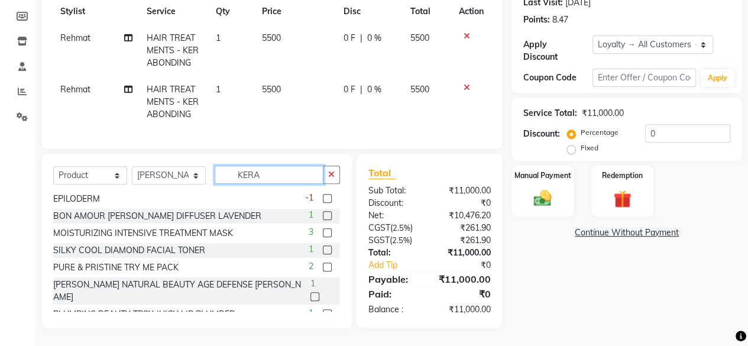
click at [303, 182] on input "KERA" at bounding box center [269, 175] width 109 height 18
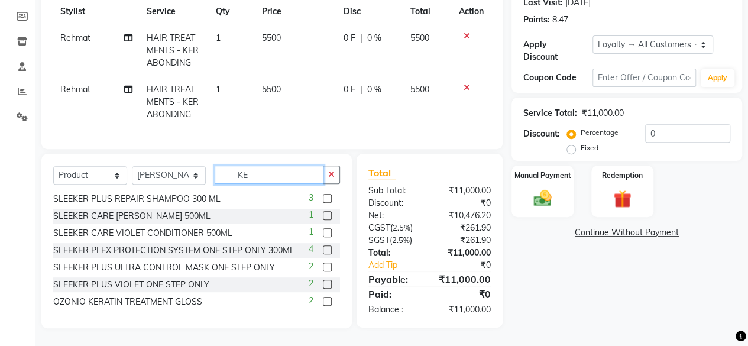
type input "K"
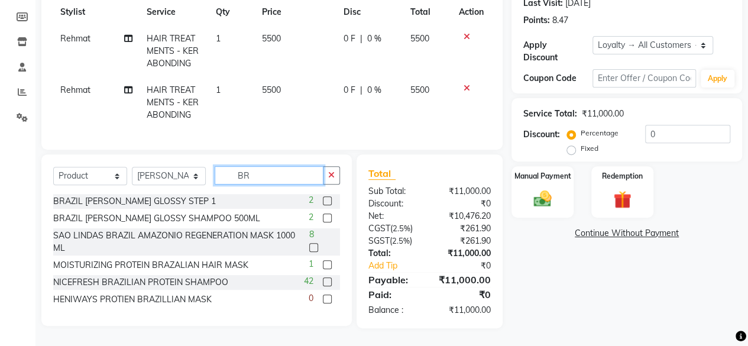
type input "B"
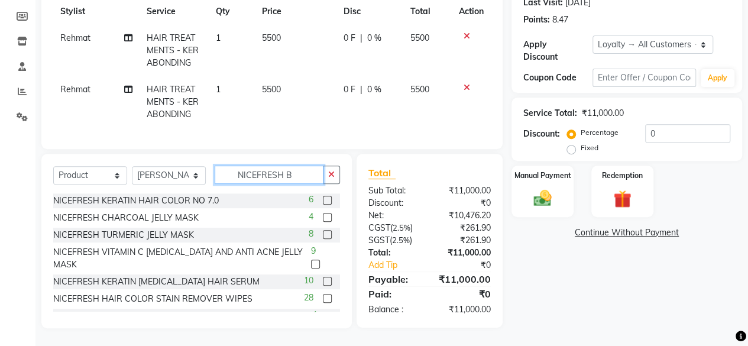
scroll to position [177, 0]
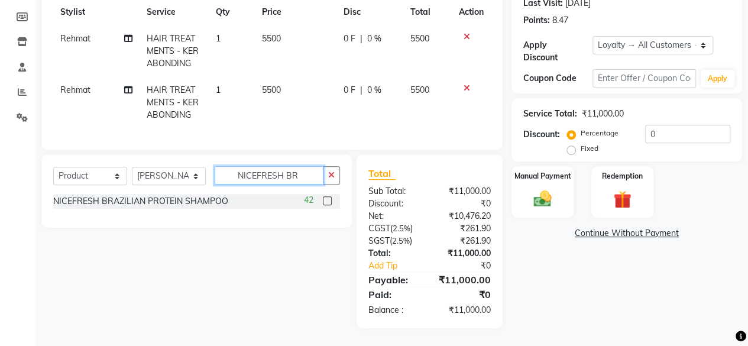
type input "NICEFRESH BR"
click at [325, 200] on label at bounding box center [327, 200] width 9 height 9
click at [325, 200] on input "checkbox" at bounding box center [327, 202] width 8 height 8
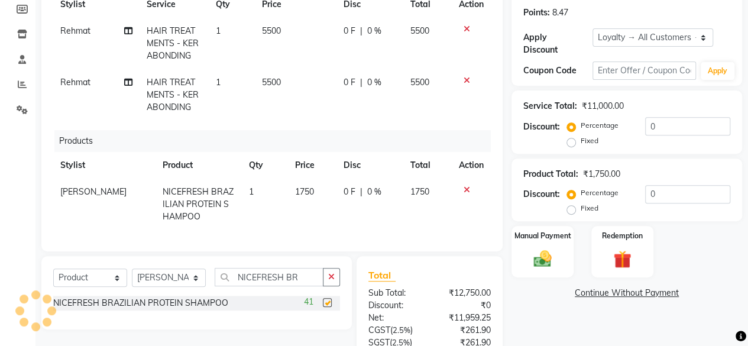
checkbox input "false"
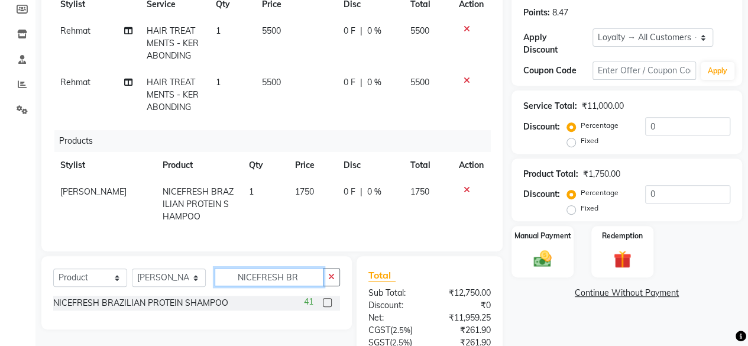
click at [312, 286] on input "NICEFRESH BR" at bounding box center [269, 277] width 109 height 18
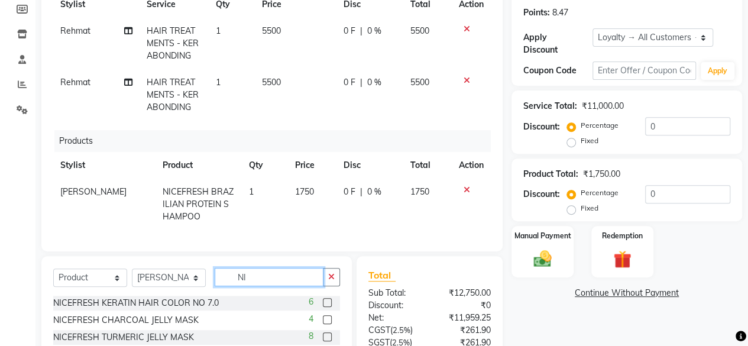
type input "N"
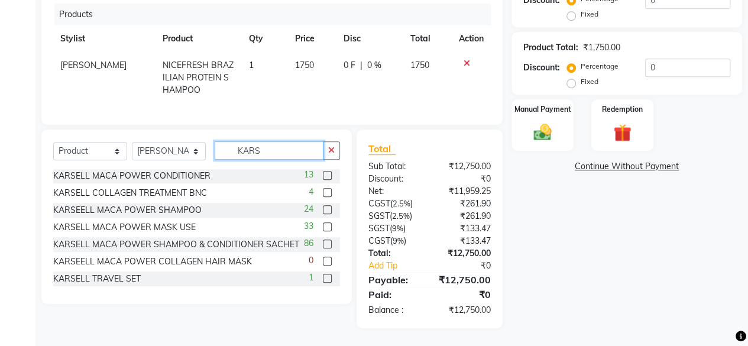
scroll to position [118, 0]
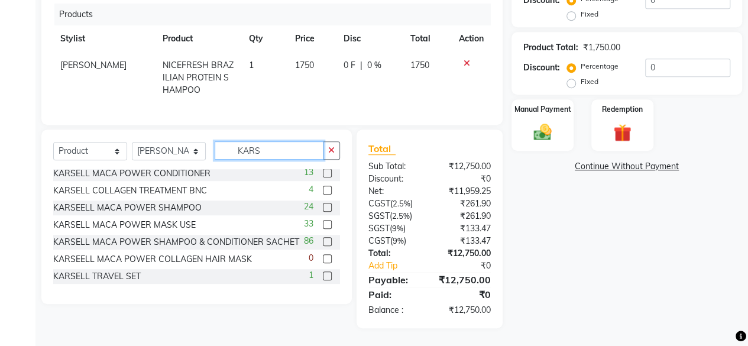
type input "KARS"
click at [323, 226] on label at bounding box center [327, 224] width 9 height 9
click at [323, 226] on input "checkbox" at bounding box center [327, 225] width 8 height 8
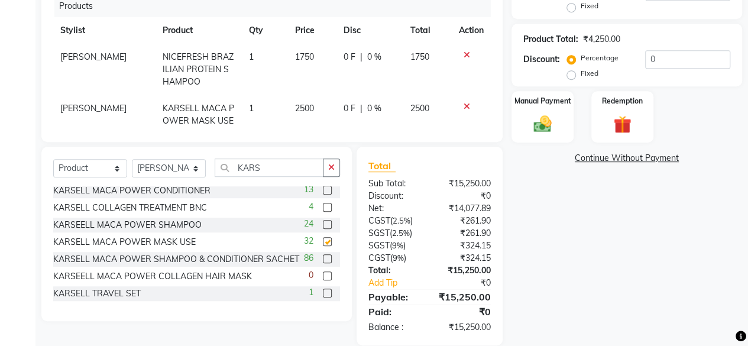
checkbox input "false"
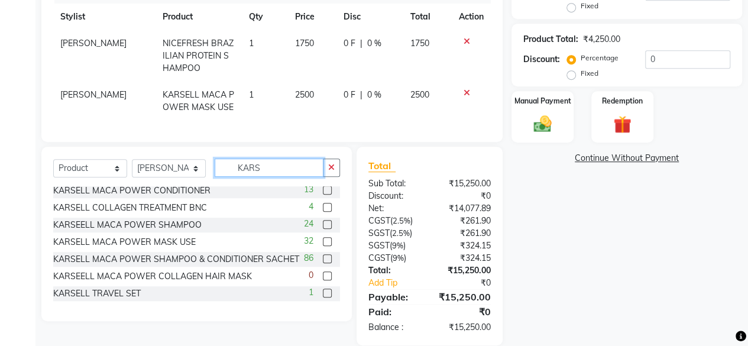
click at [267, 165] on input "KARS" at bounding box center [269, 167] width 109 height 18
type input "K"
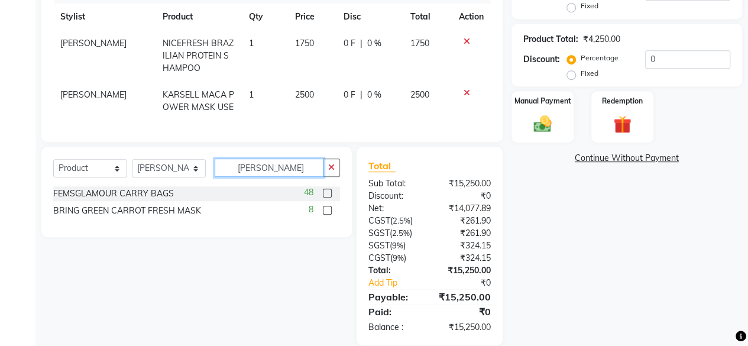
scroll to position [0, 0]
type input "[PERSON_NAME]"
click at [325, 192] on label at bounding box center [327, 193] width 9 height 9
click at [325, 192] on input "checkbox" at bounding box center [327, 194] width 8 height 8
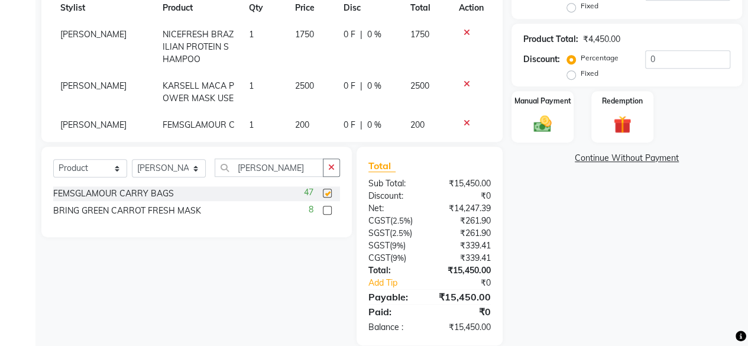
checkbox input "false"
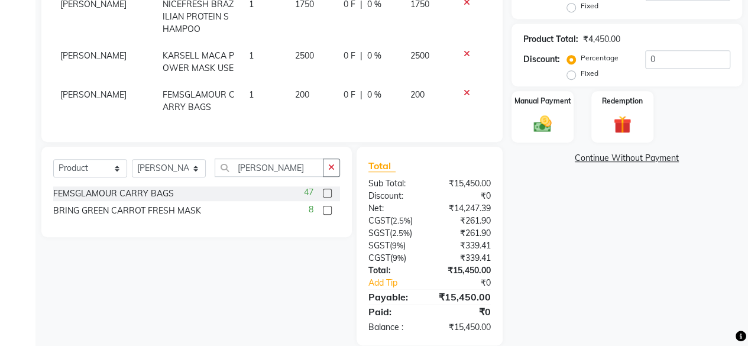
click at [299, 86] on td "200" at bounding box center [312, 101] width 48 height 39
select select "21526"
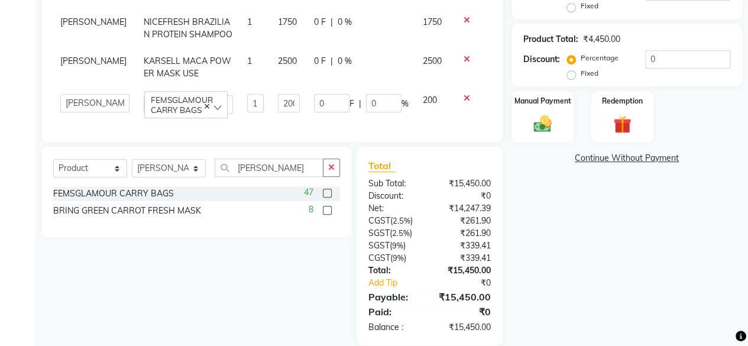
scroll to position [45, 0]
click at [278, 94] on input "200" at bounding box center [288, 103] width 21 height 18
type input "0"
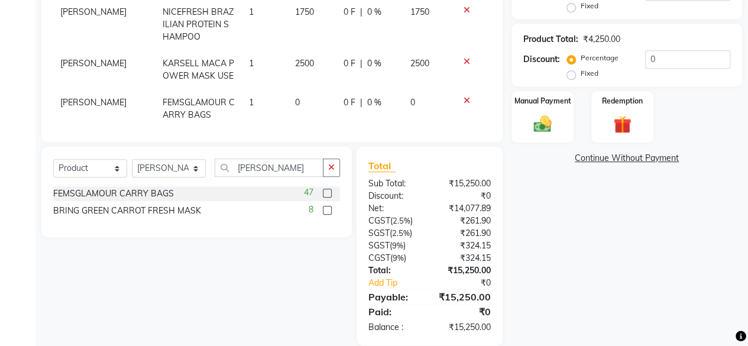
click at [271, 12] on tr "[PERSON_NAME] NICEFRESH BRAZILIAN PROTEIN SHAMPOO 1 1750 0 F | 0 % 1750" at bounding box center [272, 24] width 438 height 51
click at [271, 12] on td "1" at bounding box center [265, 24] width 46 height 51
select select "21526"
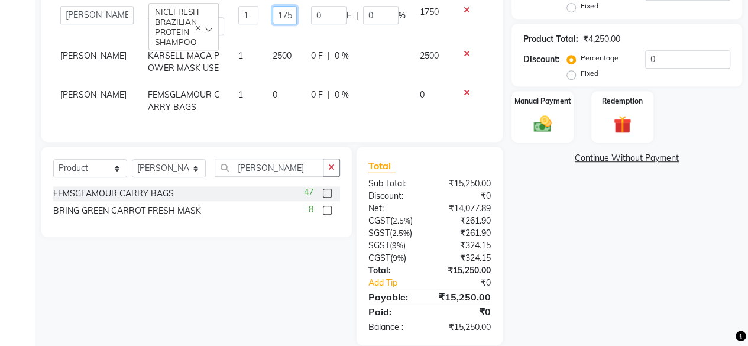
click at [273, 14] on input "1750" at bounding box center [285, 15] width 24 height 18
type input "1500"
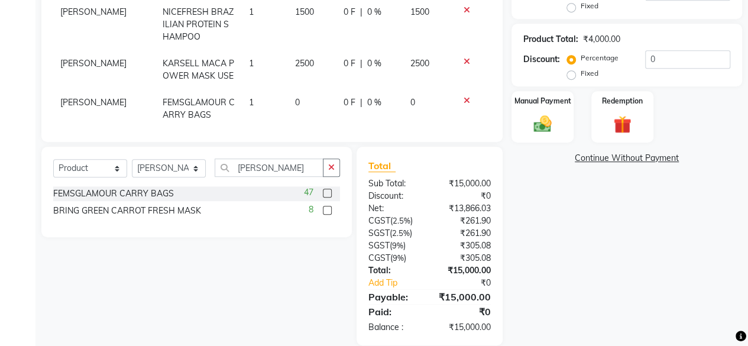
click at [535, 213] on div "Name: Shaikh Zuberay Membership: No Active Membership Total Visits: 1 Card on f…" at bounding box center [632, 60] width 240 height 569
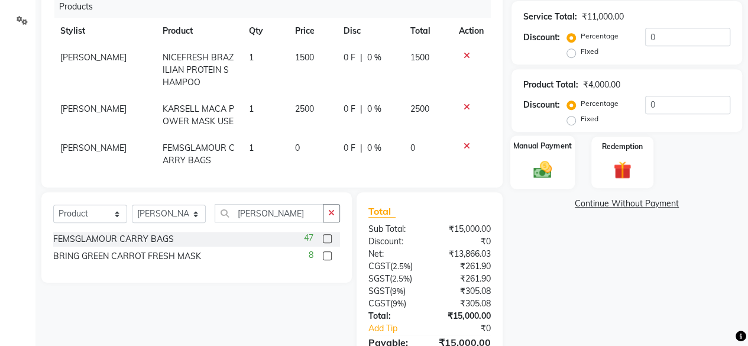
click at [536, 179] on img at bounding box center [542, 169] width 30 height 21
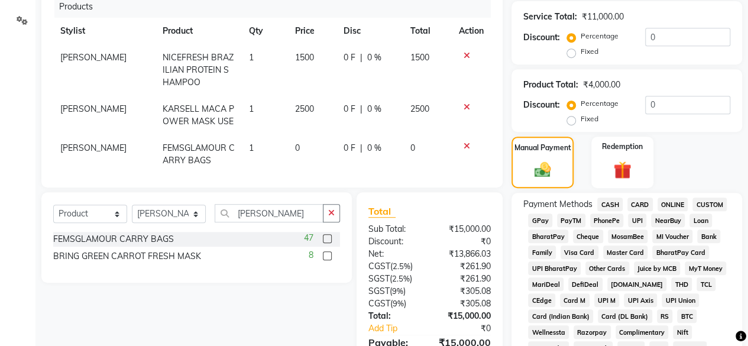
click at [540, 215] on span "GPay" at bounding box center [540, 220] width 24 height 14
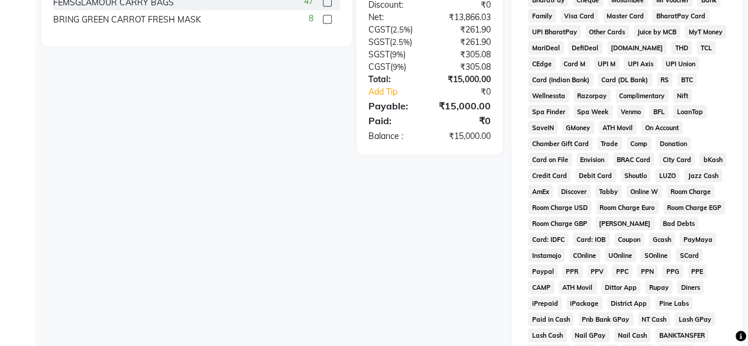
scroll to position [691, 0]
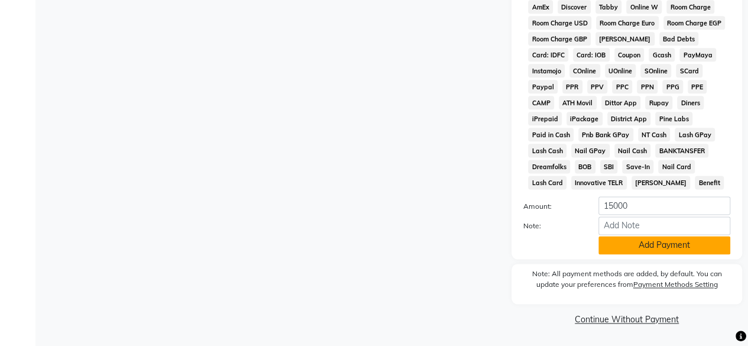
click at [646, 242] on button "Add Payment" at bounding box center [664, 245] width 132 height 18
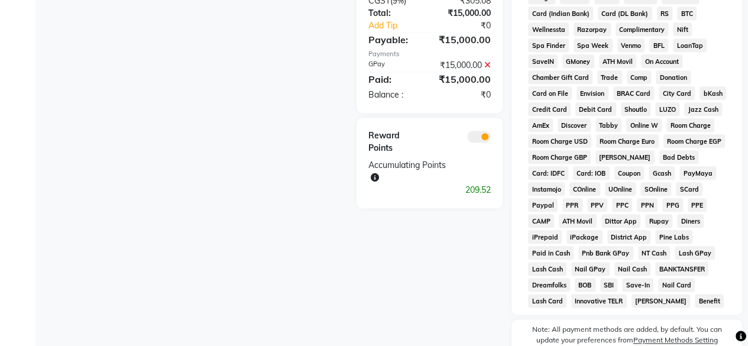
scroll to position [565, 0]
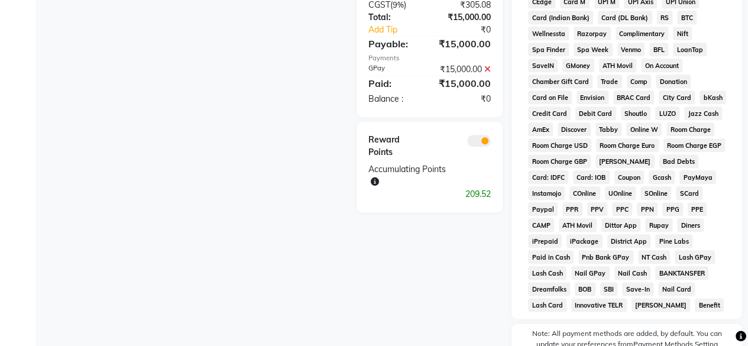
click at [487, 73] on icon at bounding box center [487, 69] width 7 height 8
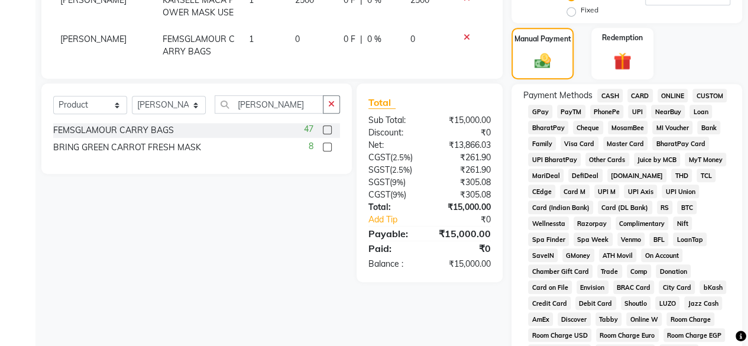
scroll to position [369, 0]
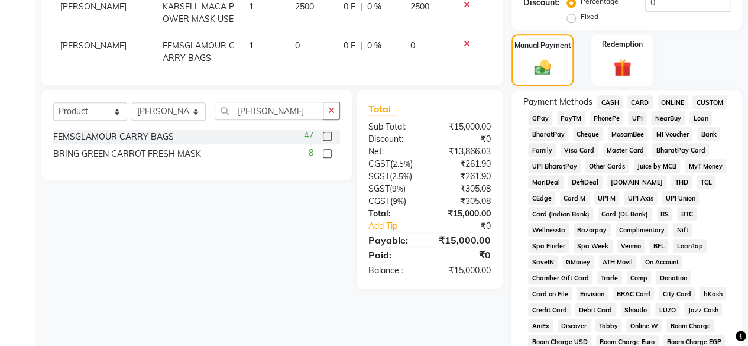
click at [605, 98] on span "CASH" at bounding box center [609, 102] width 25 height 14
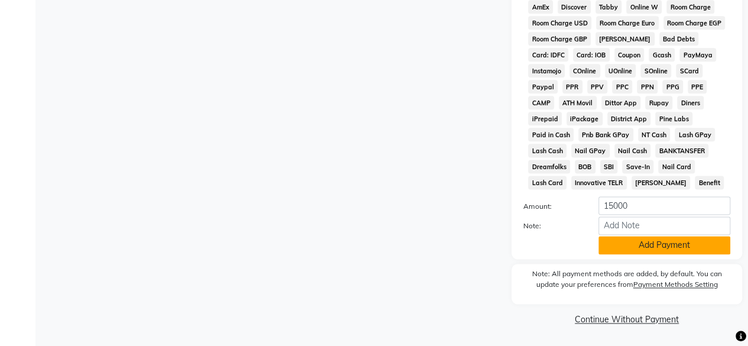
click at [658, 241] on button "Add Payment" at bounding box center [664, 245] width 132 height 18
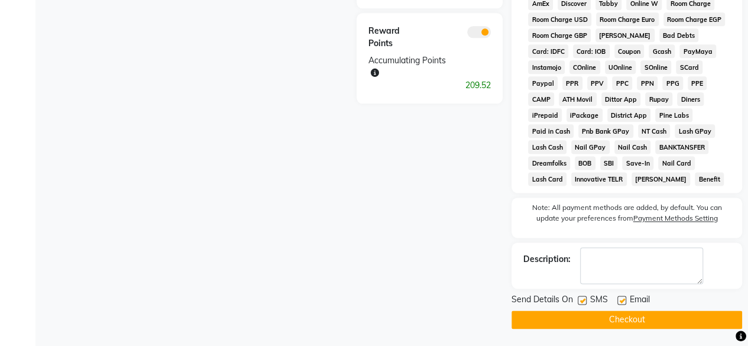
click at [627, 319] on button "Checkout" at bounding box center [627, 319] width 231 height 18
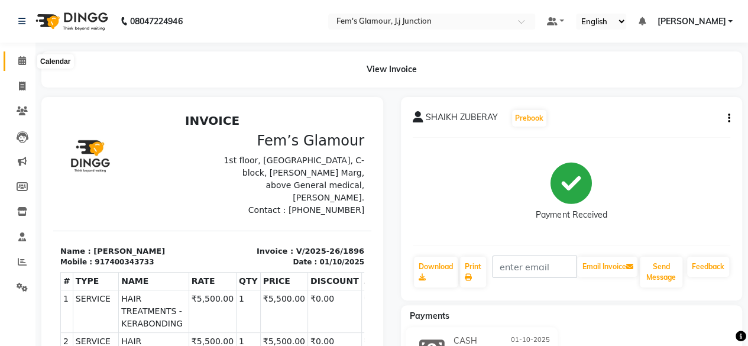
click at [22, 64] on icon at bounding box center [22, 60] width 8 height 9
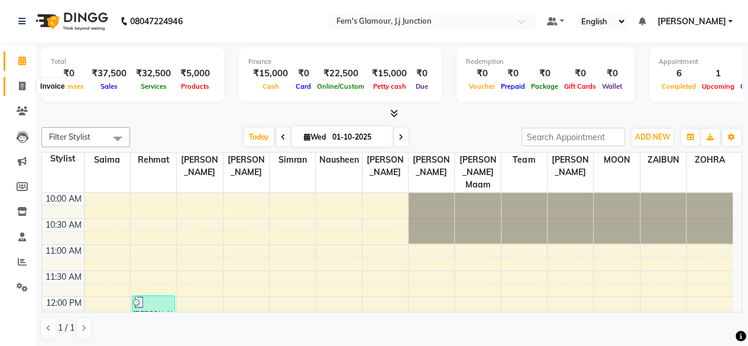
click at [22, 88] on icon at bounding box center [22, 86] width 7 height 9
select select "4132"
select select "service"
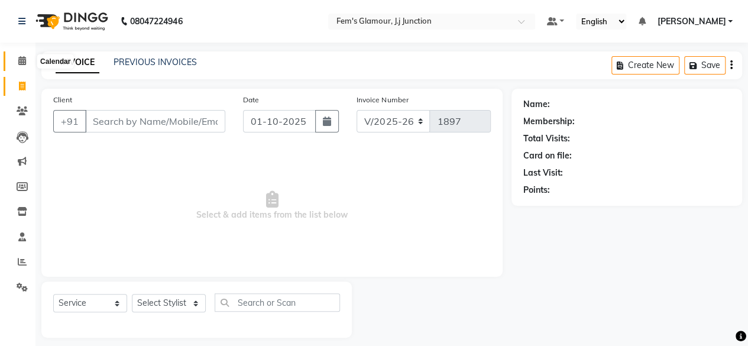
click at [23, 56] on span at bounding box center [22, 61] width 21 height 14
